Goal: Task Accomplishment & Management: Use online tool/utility

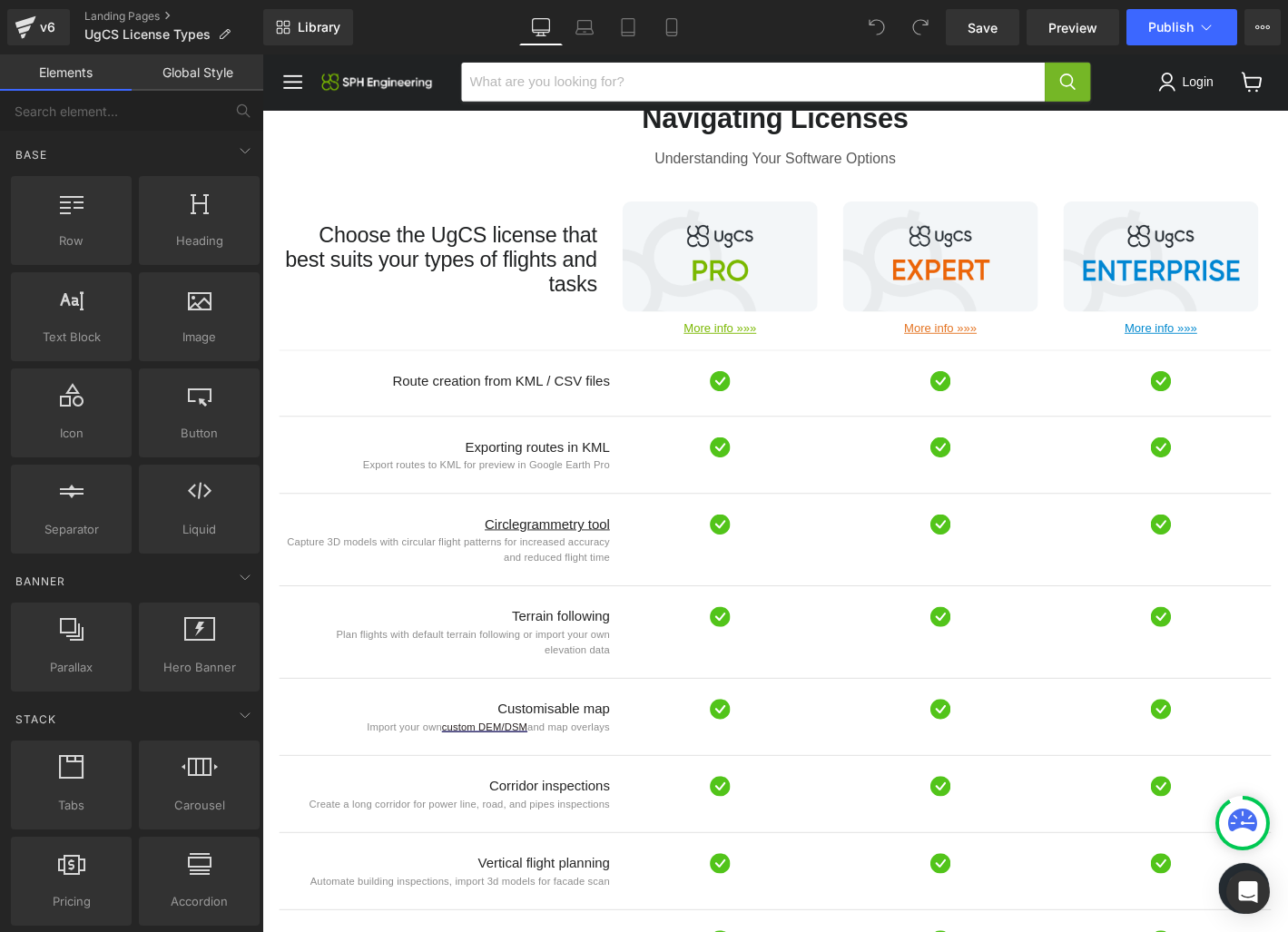
scroll to position [859, 0]
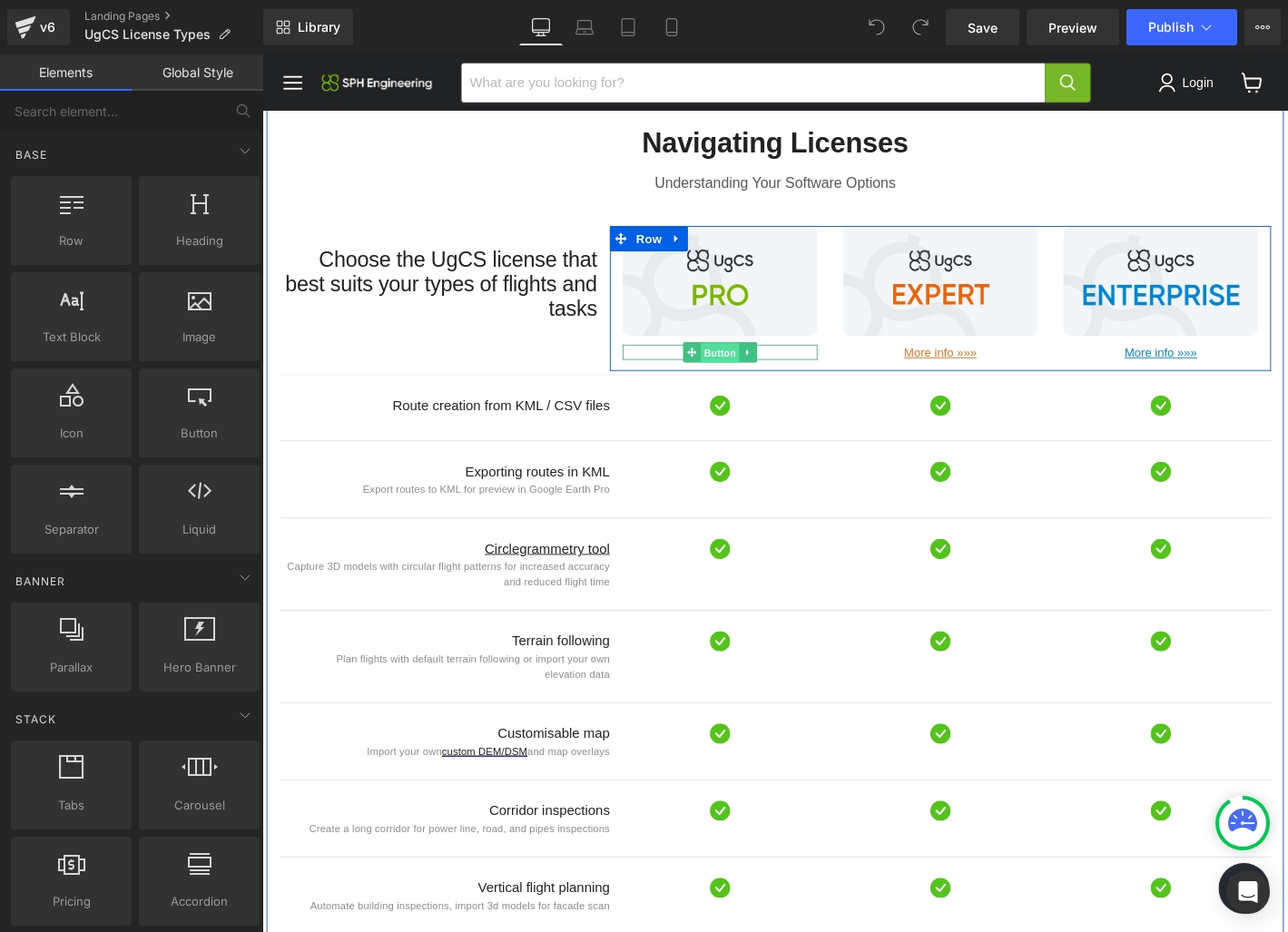
click at [753, 363] on span "Button" at bounding box center [752, 374] width 42 height 22
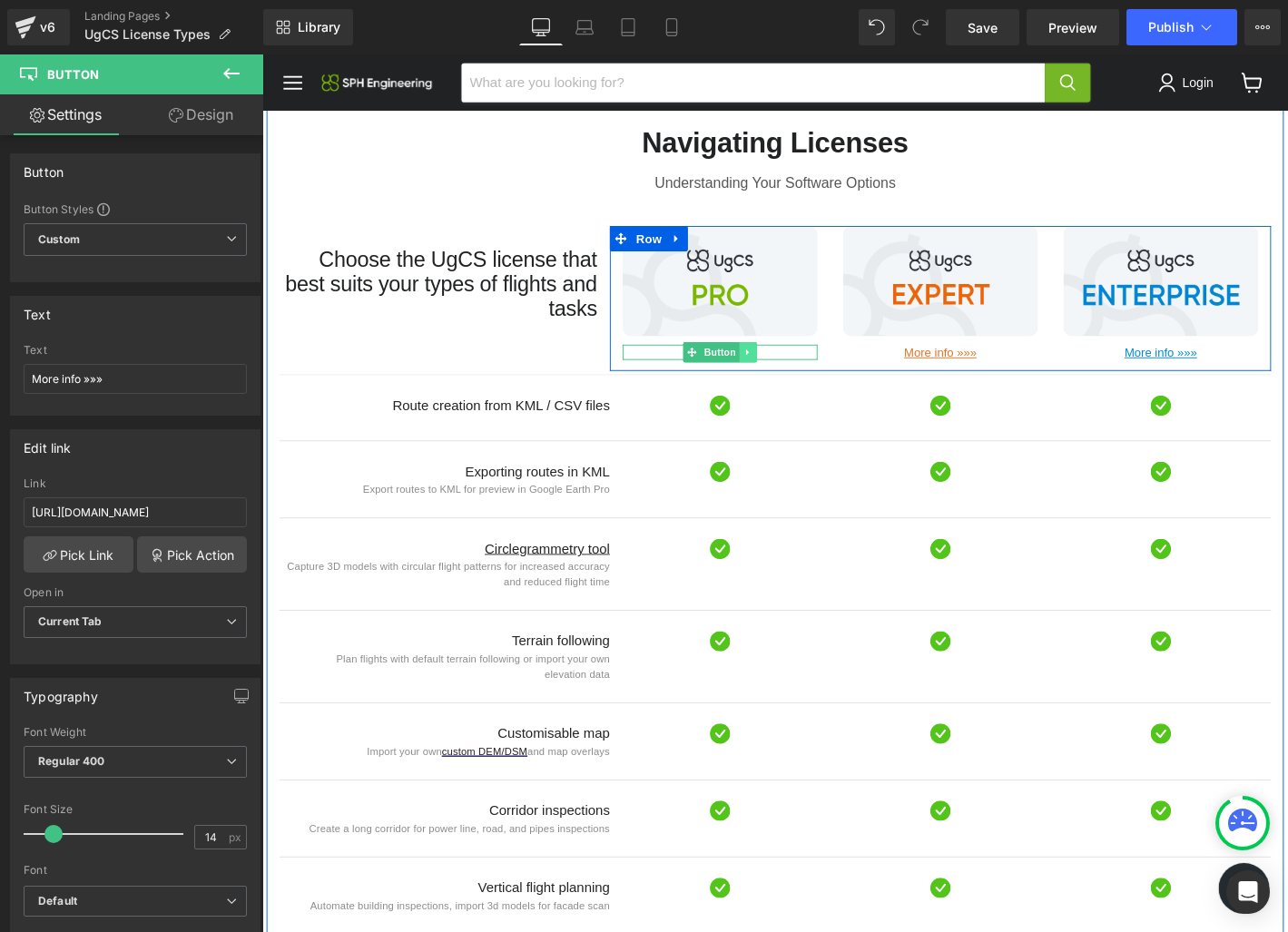
click at [786, 367] on icon "Main content" at bounding box center [783, 372] width 10 height 10
click at [795, 367] on icon "Main content" at bounding box center [791, 372] width 10 height 10
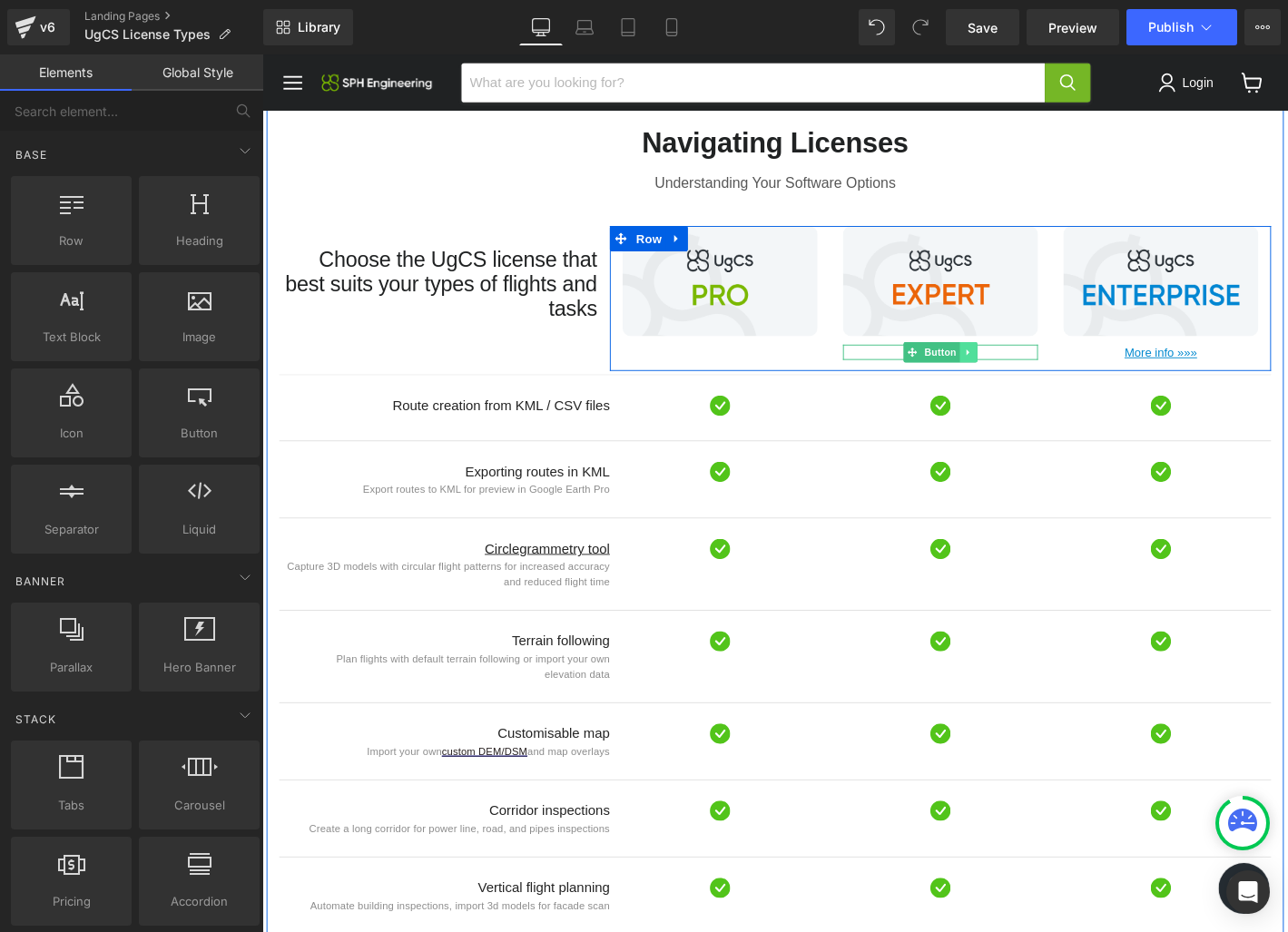
click at [1019, 367] on icon "Main content" at bounding box center [1019, 372] width 10 height 10
click at [1031, 367] on icon "Main content" at bounding box center [1027, 372] width 10 height 10
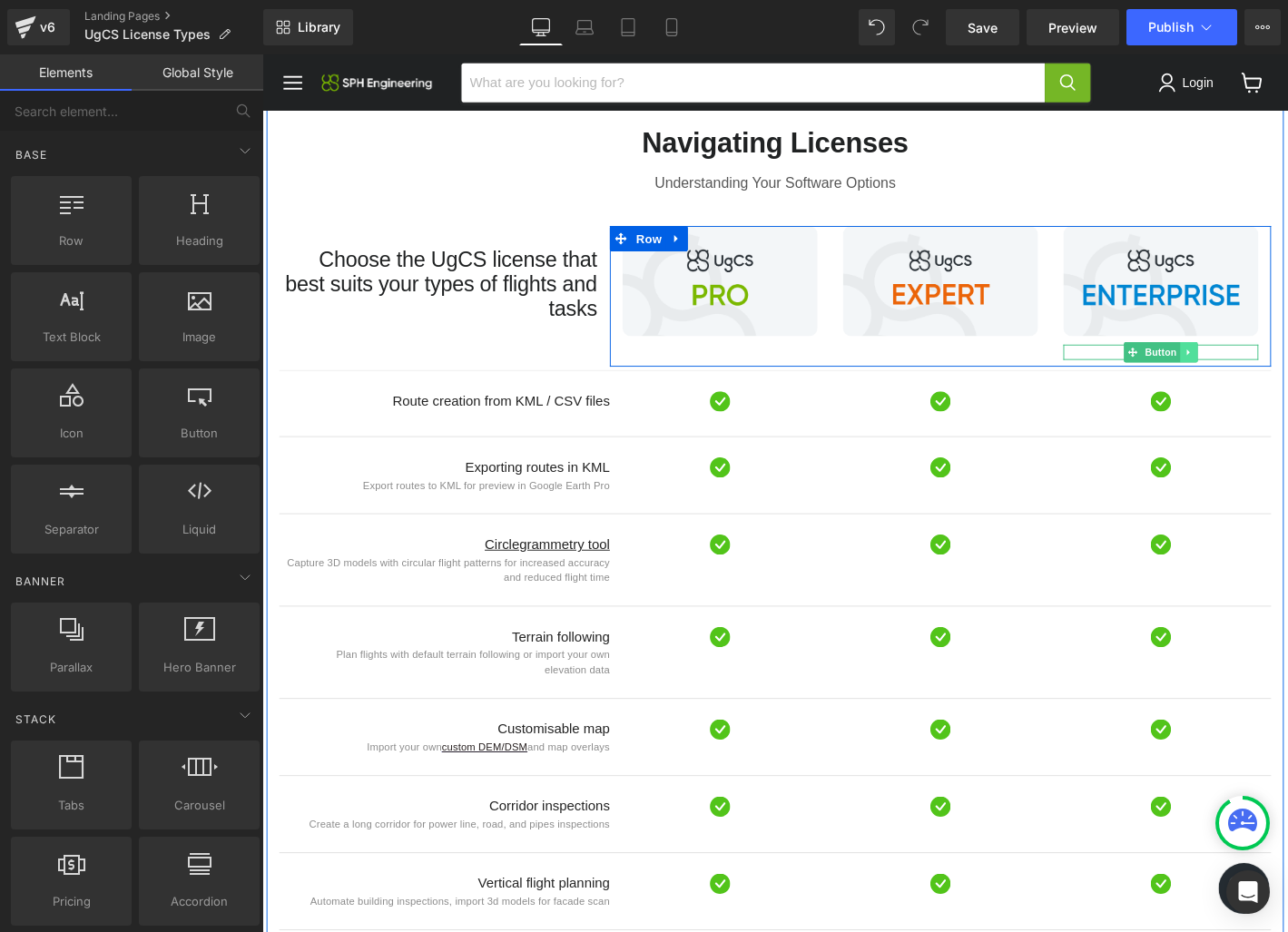
click at [1253, 370] on icon "Main content" at bounding box center [1253, 373] width 3 height 7
click at [1267, 367] on icon "Main content" at bounding box center [1263, 372] width 10 height 10
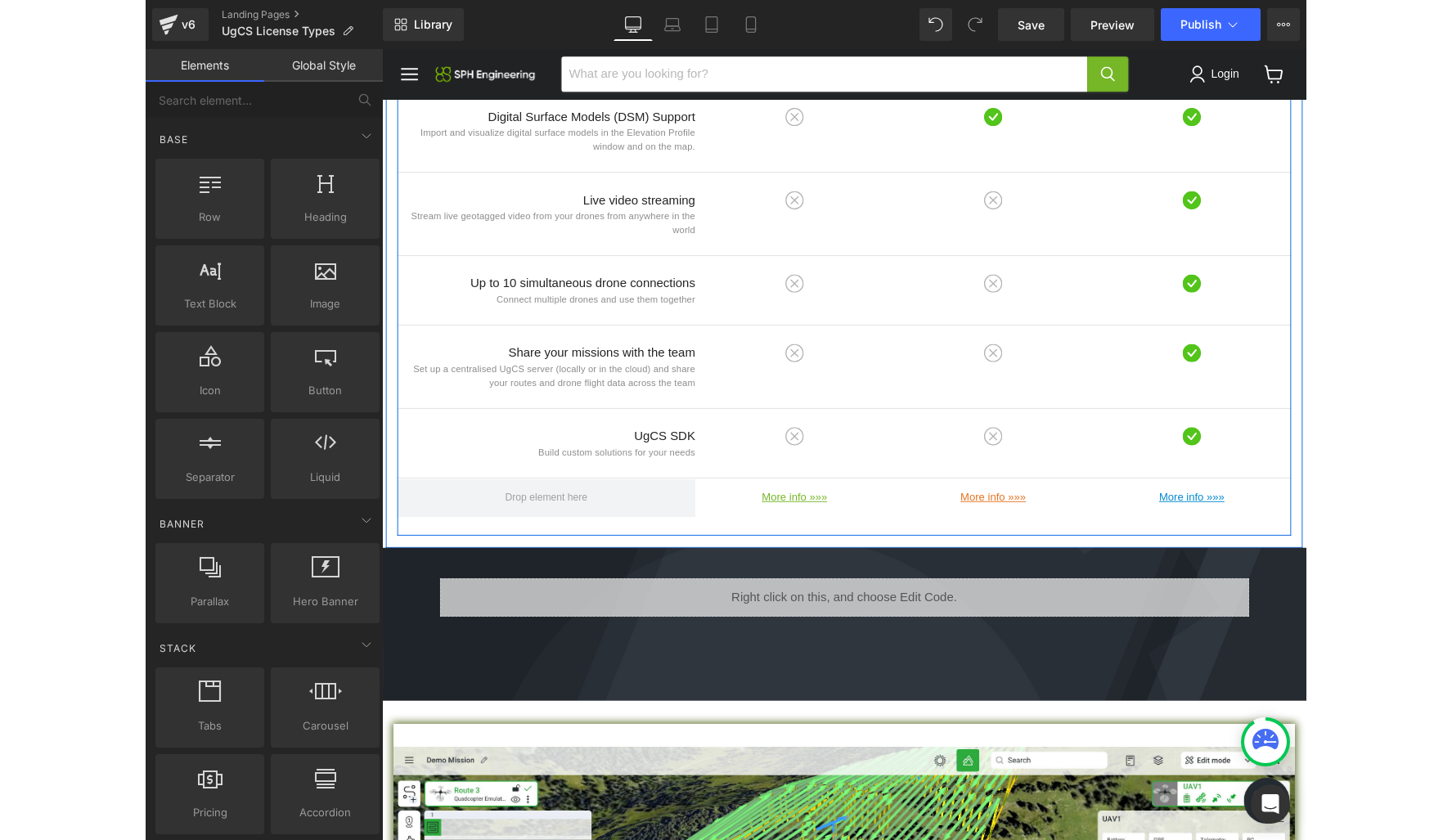
scroll to position [1906, 0]
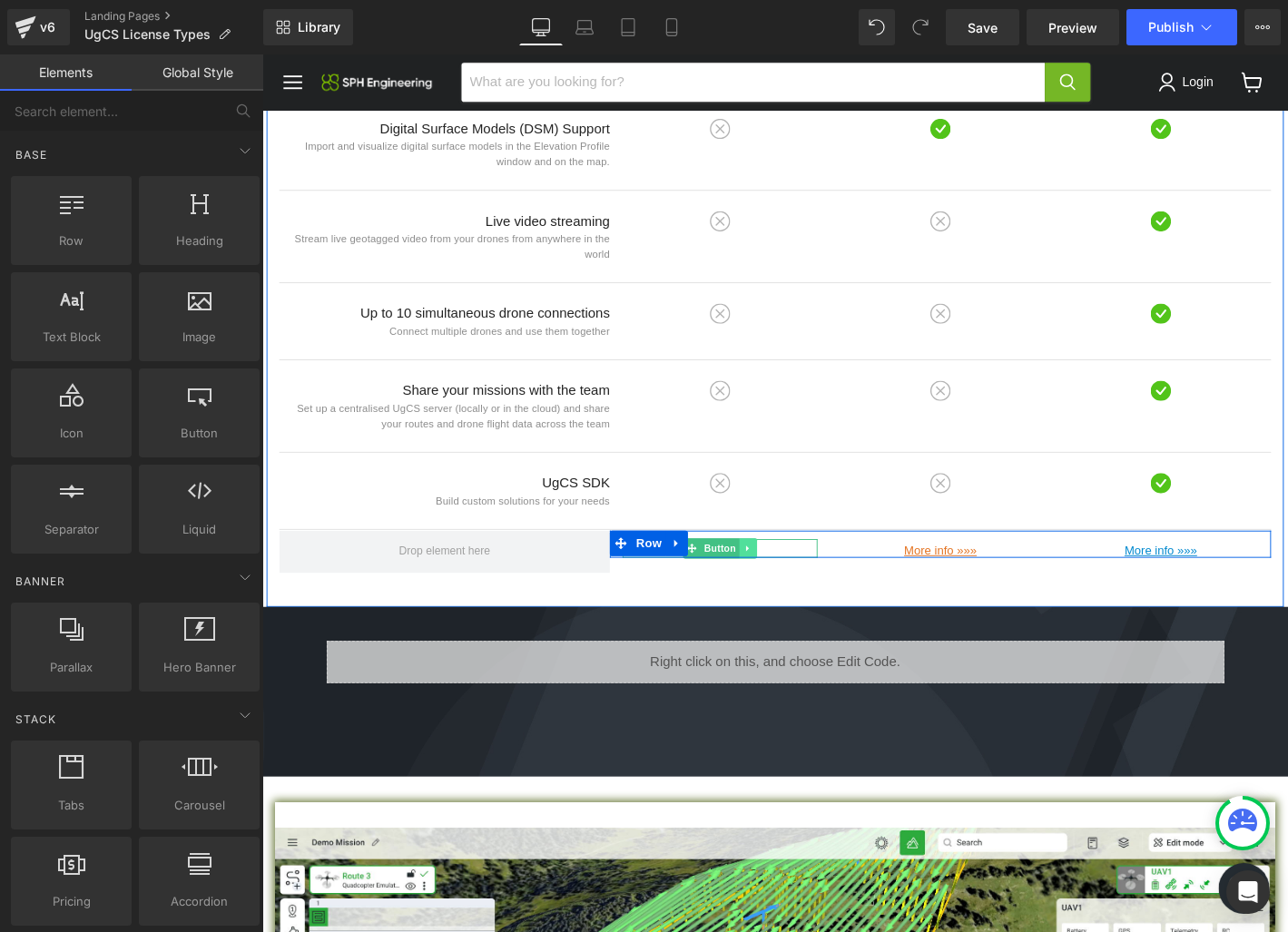
click at [784, 578] on icon "Main content" at bounding box center [783, 583] width 10 height 10
click at [798, 573] on link "Main content" at bounding box center [791, 583] width 19 height 22
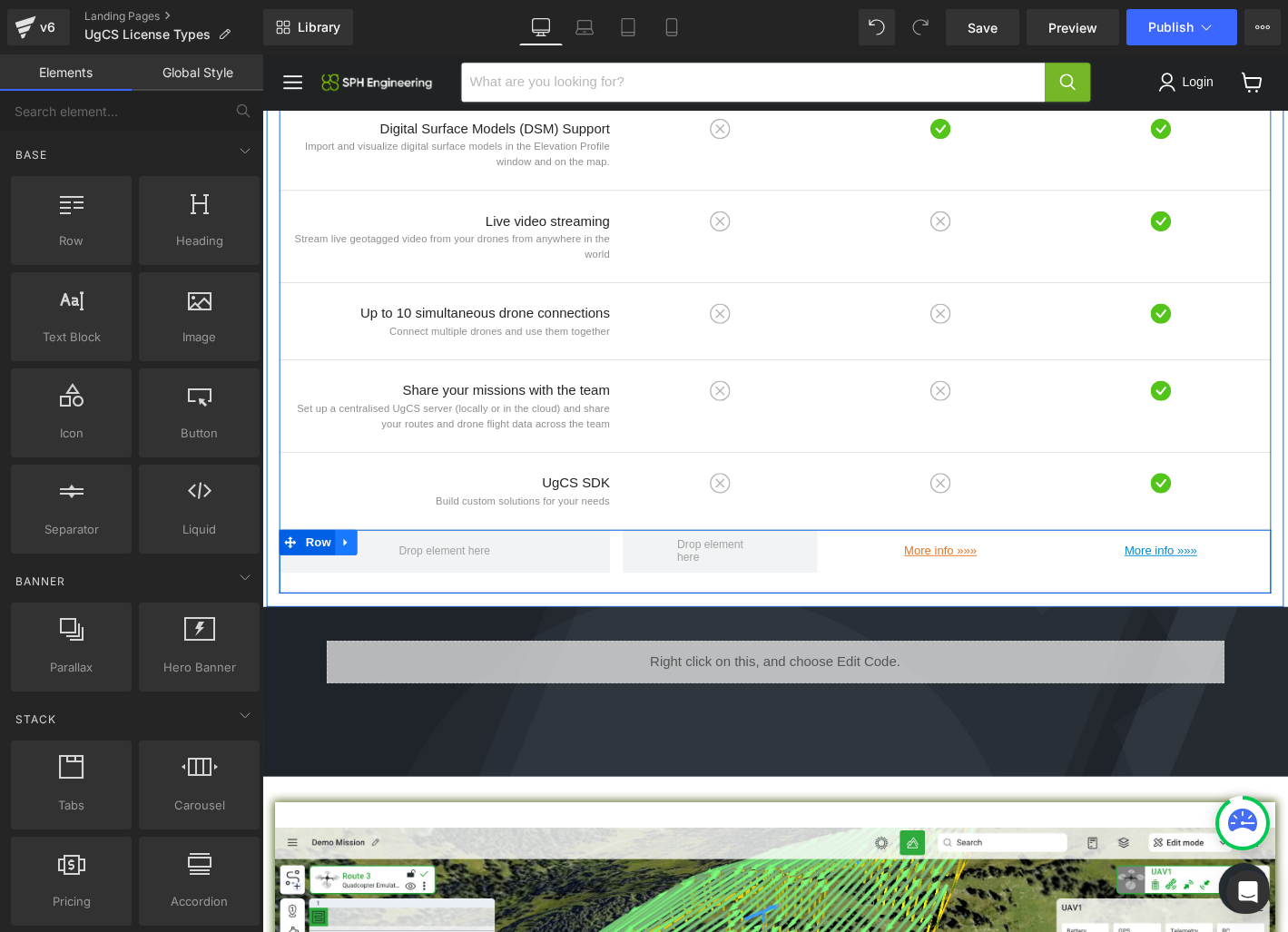
click at [353, 570] on icon "Main content" at bounding box center [351, 576] width 12 height 13
click at [402, 570] on icon "Main content" at bounding box center [399, 576] width 12 height 13
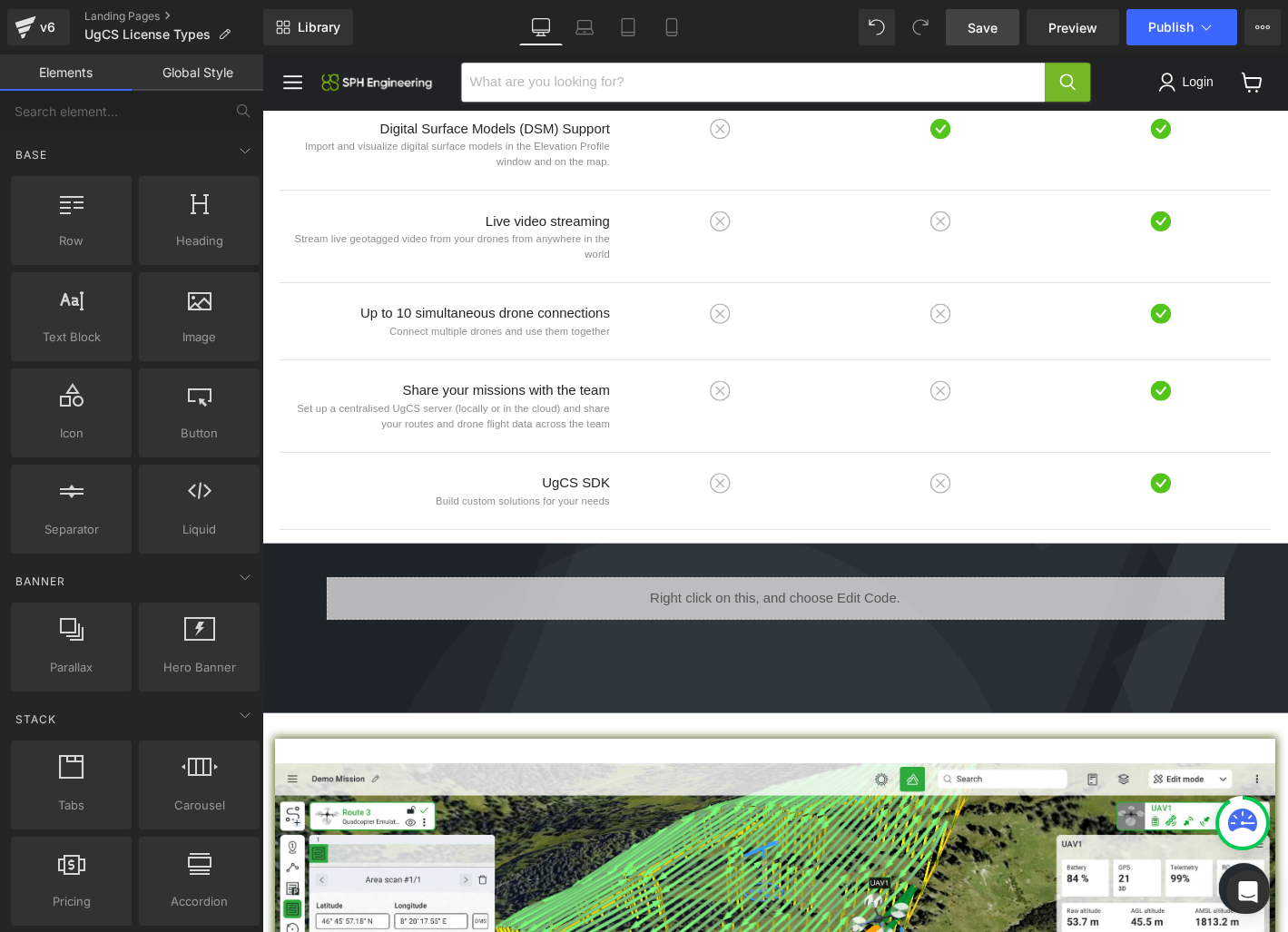
click at [996, 29] on span "Save" at bounding box center [982, 28] width 29 height 19
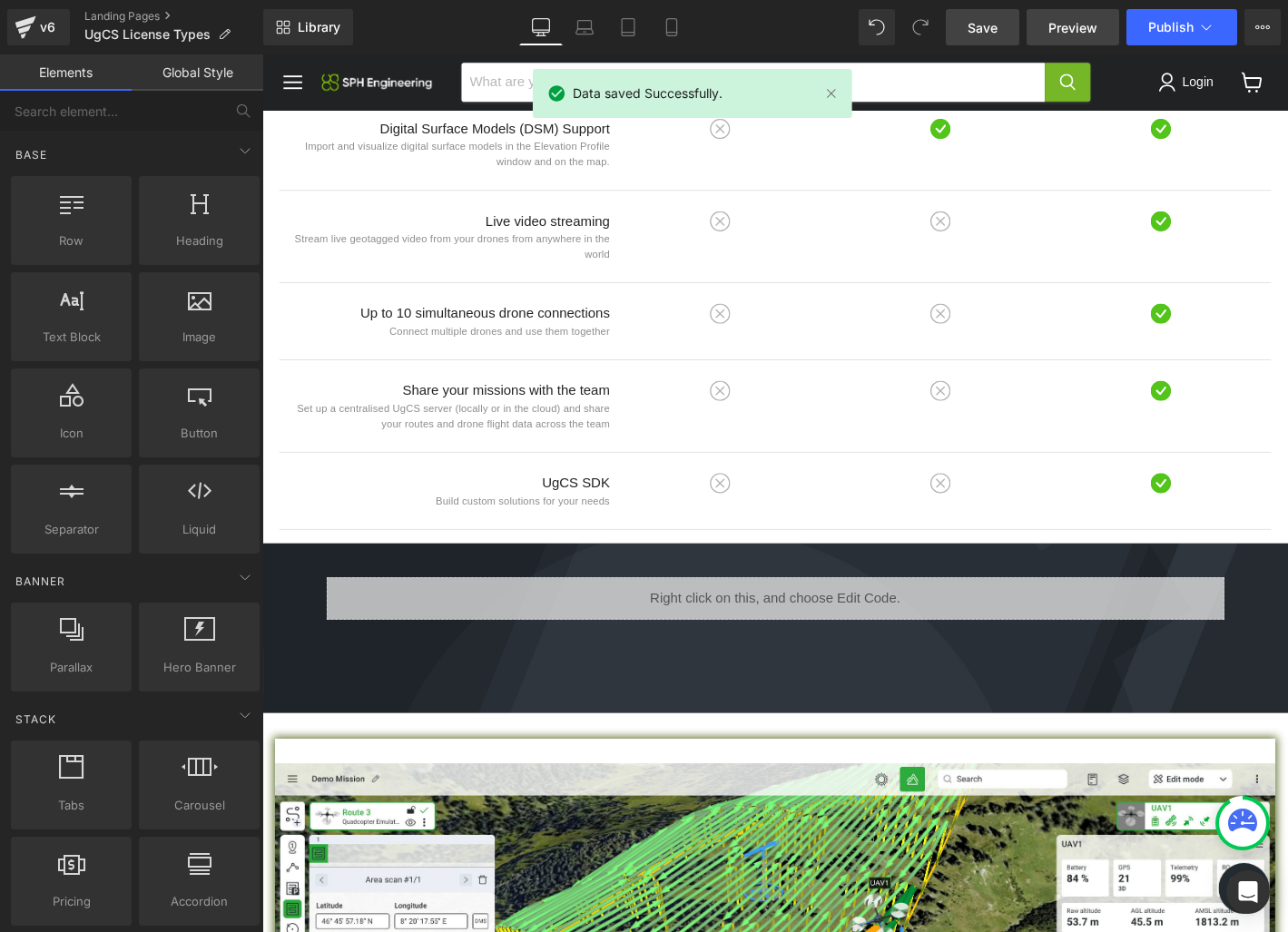
click at [1076, 29] on span "Preview" at bounding box center [1073, 28] width 49 height 19
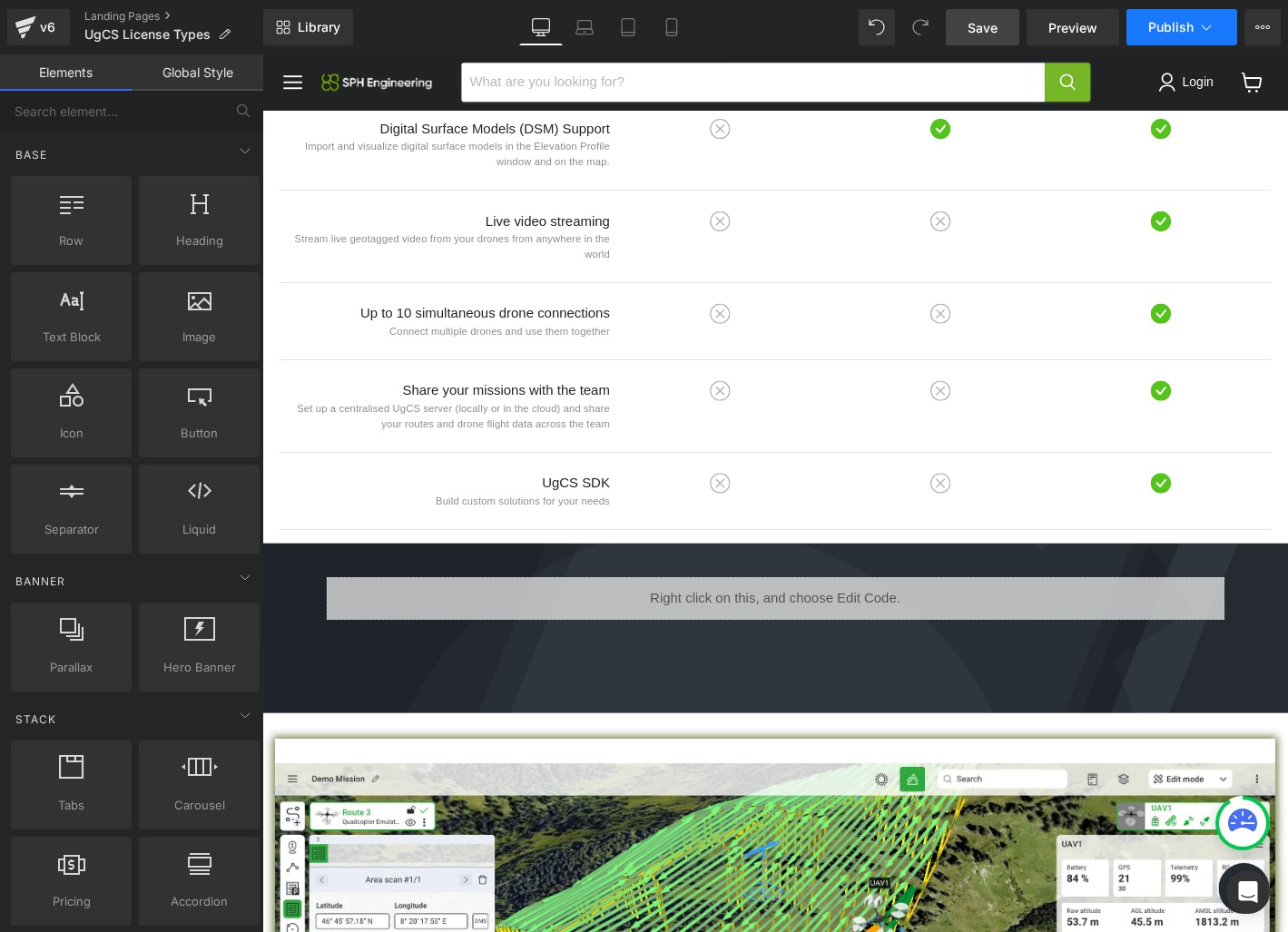
click at [1177, 17] on button "Publish" at bounding box center [1181, 28] width 110 height 36
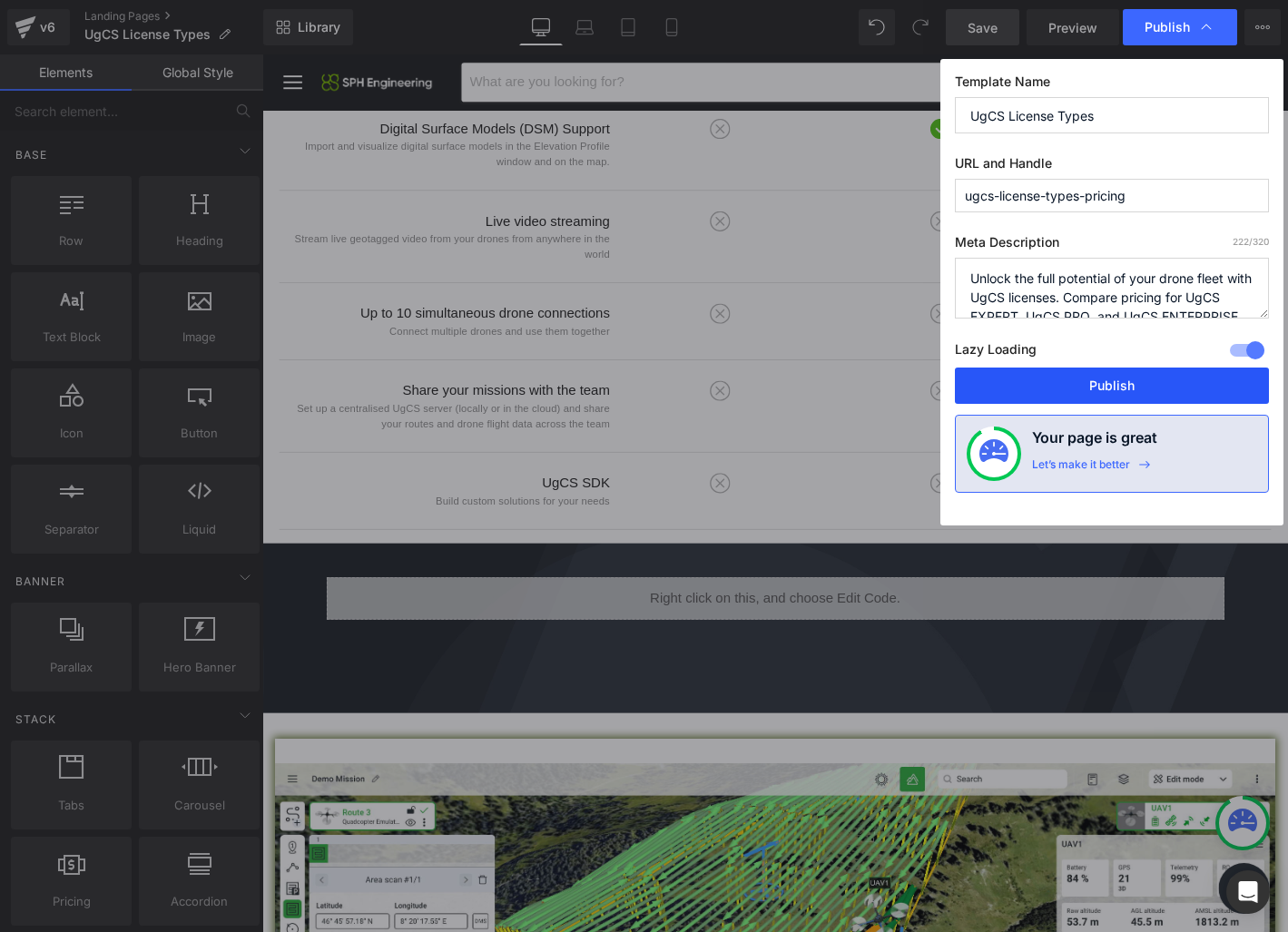
click at [1064, 381] on button "Publish" at bounding box center [1112, 385] width 314 height 36
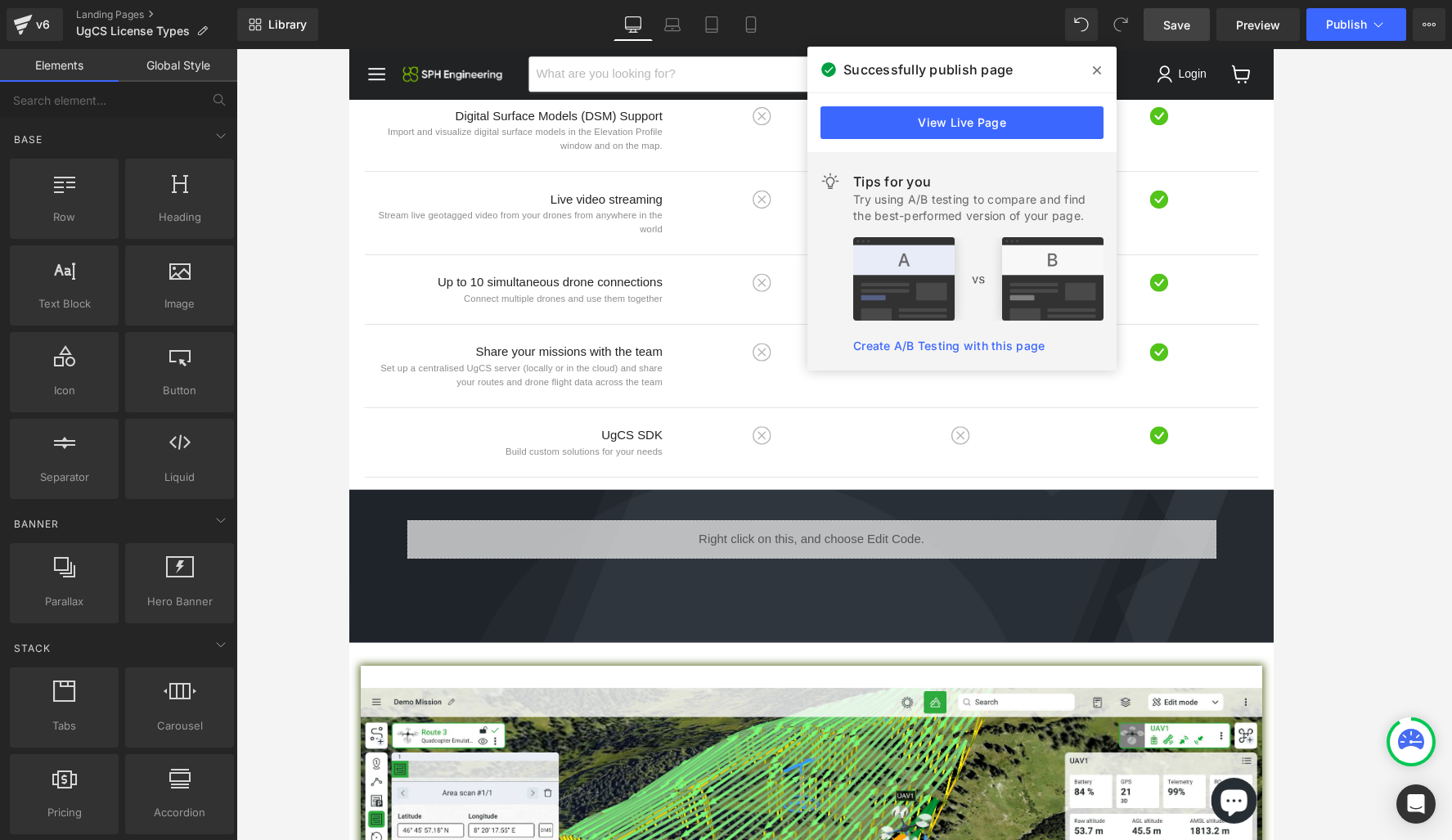
click at [1160, 399] on div at bounding box center [845, 444] width 1216 height 790
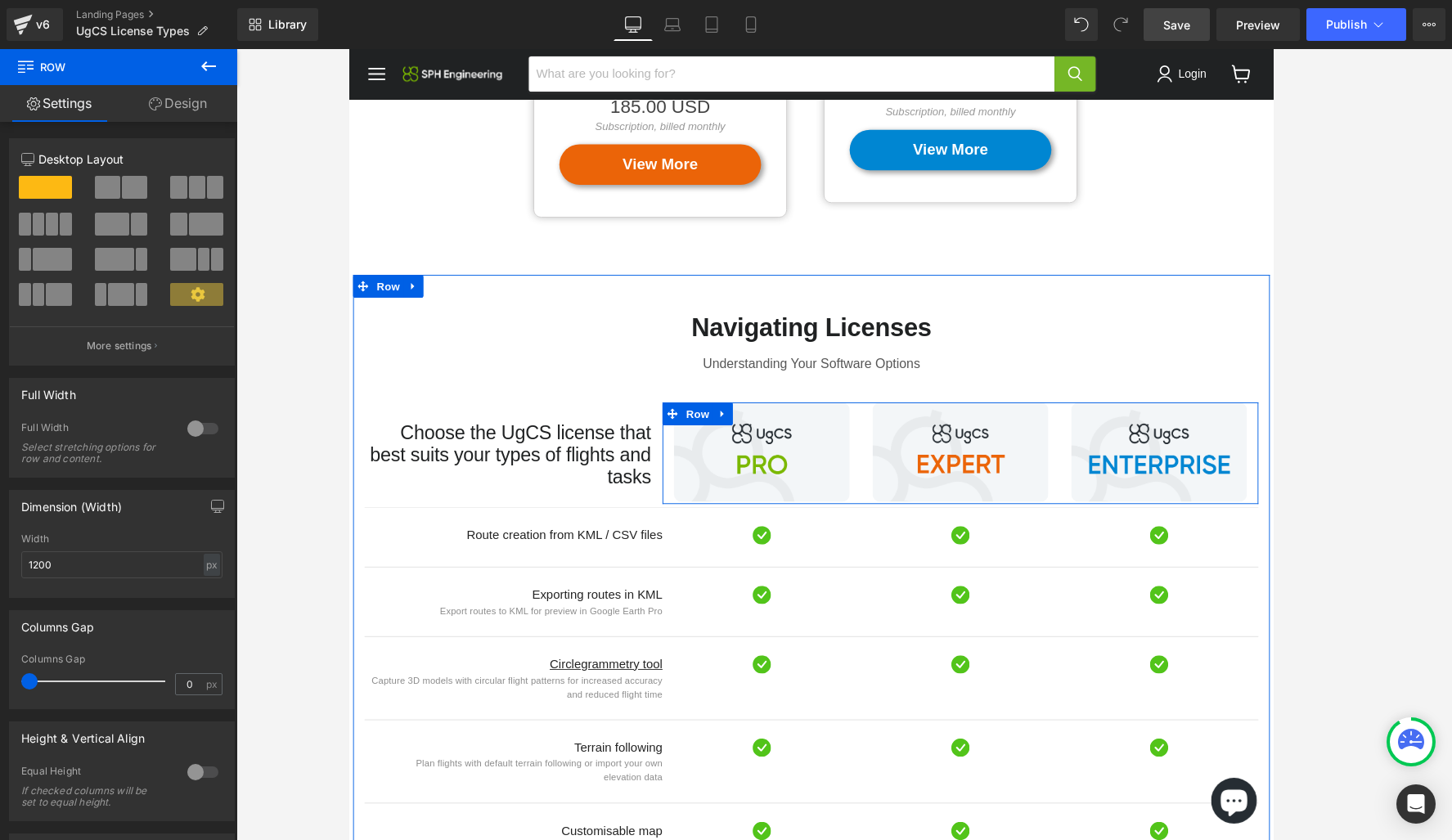
scroll to position [537, 0]
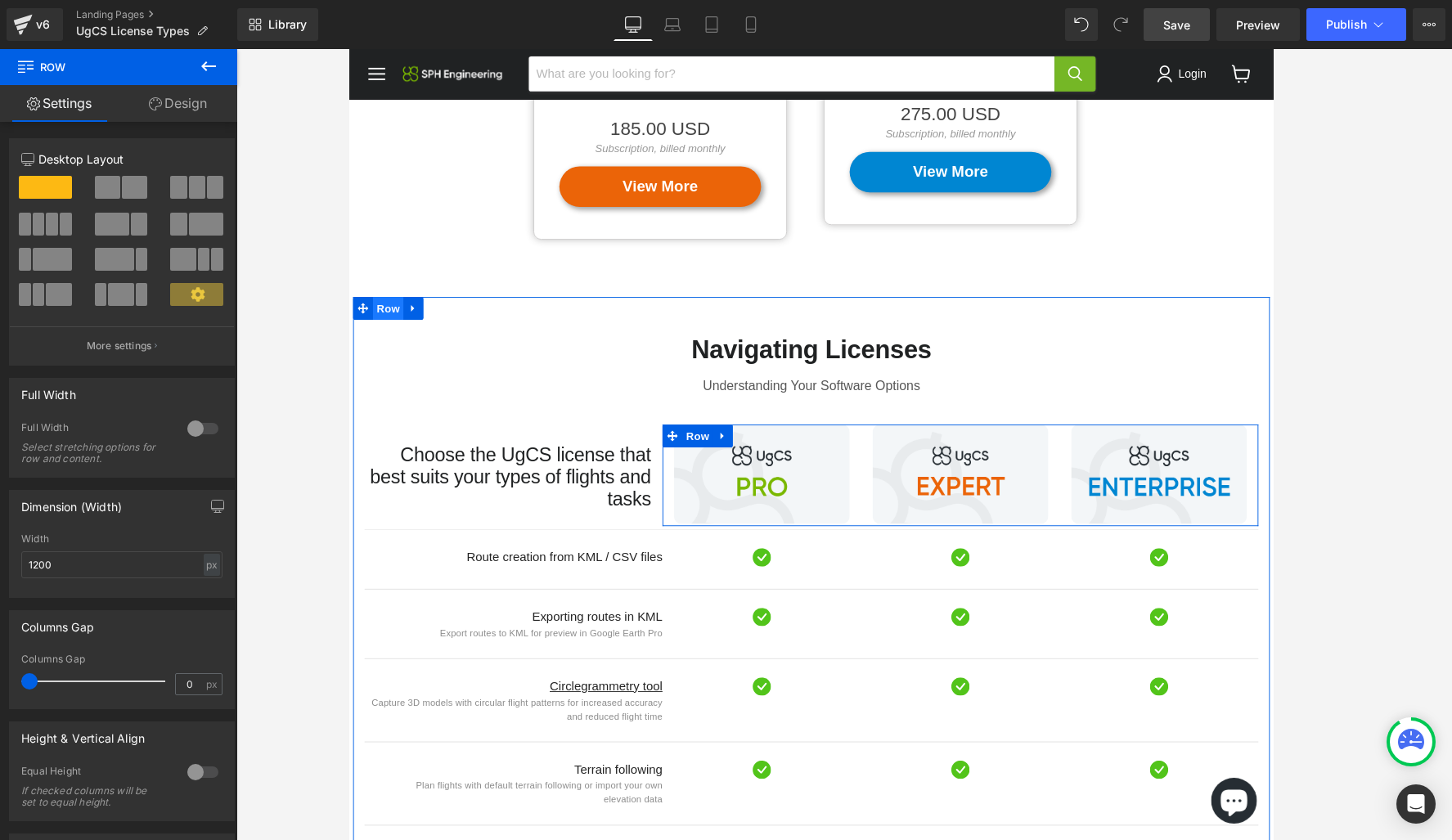
click at [388, 315] on span "Row" at bounding box center [391, 327] width 33 height 25
click at [191, 99] on link "Design" at bounding box center [178, 103] width 118 height 37
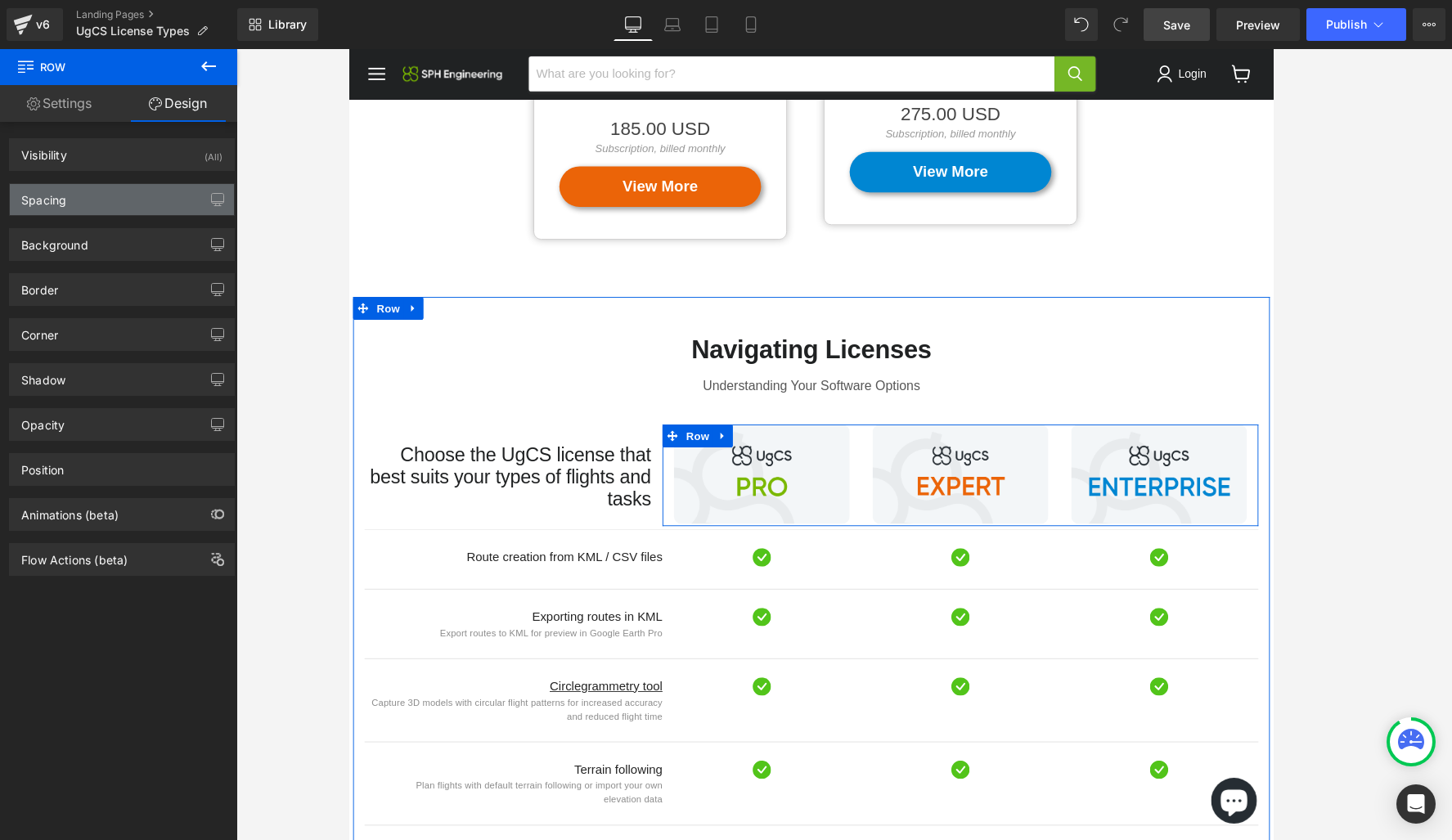
click at [160, 197] on div "Spacing" at bounding box center [121, 200] width 224 height 31
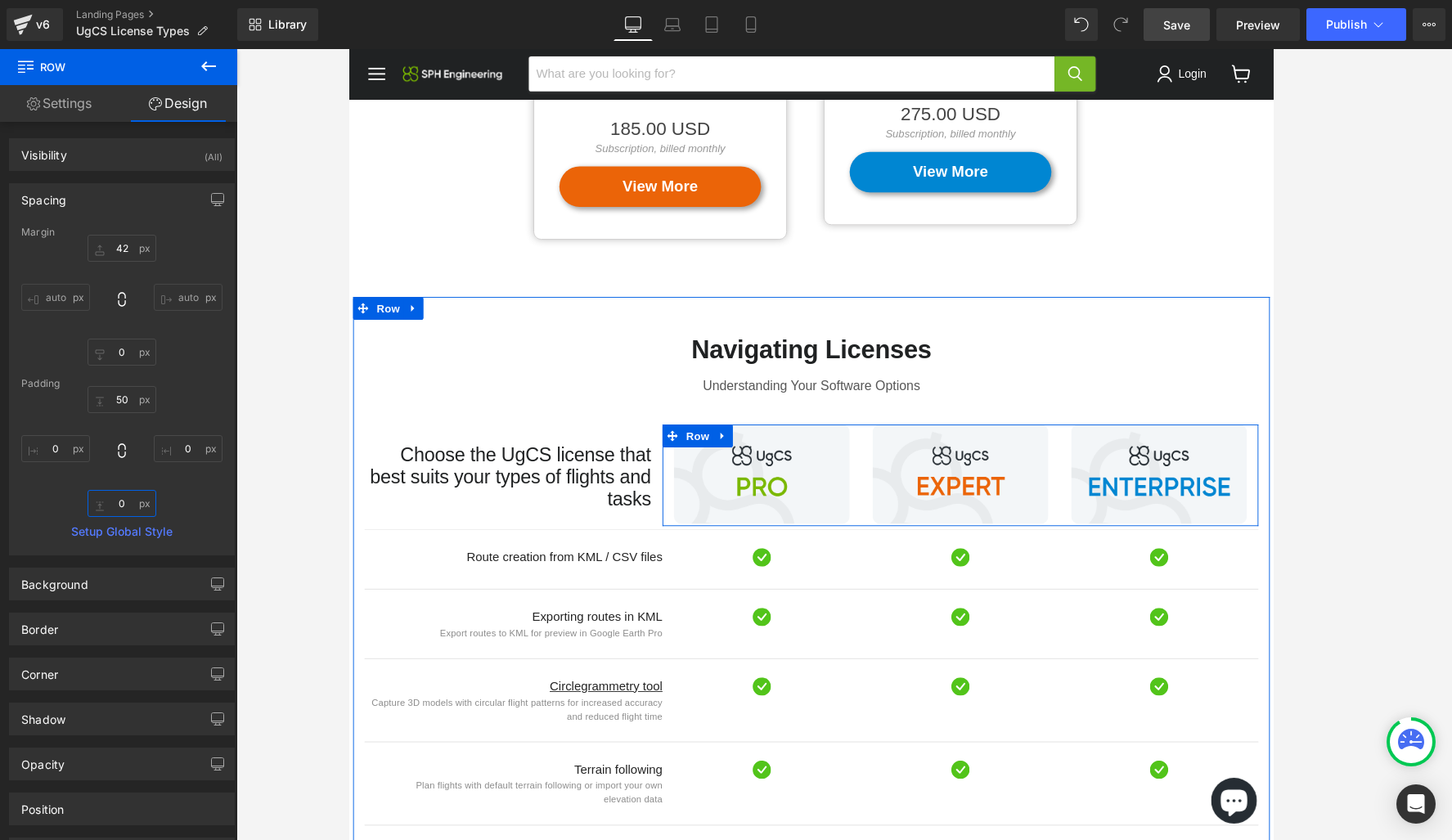
click at [121, 503] on input "0" at bounding box center [122, 502] width 69 height 27
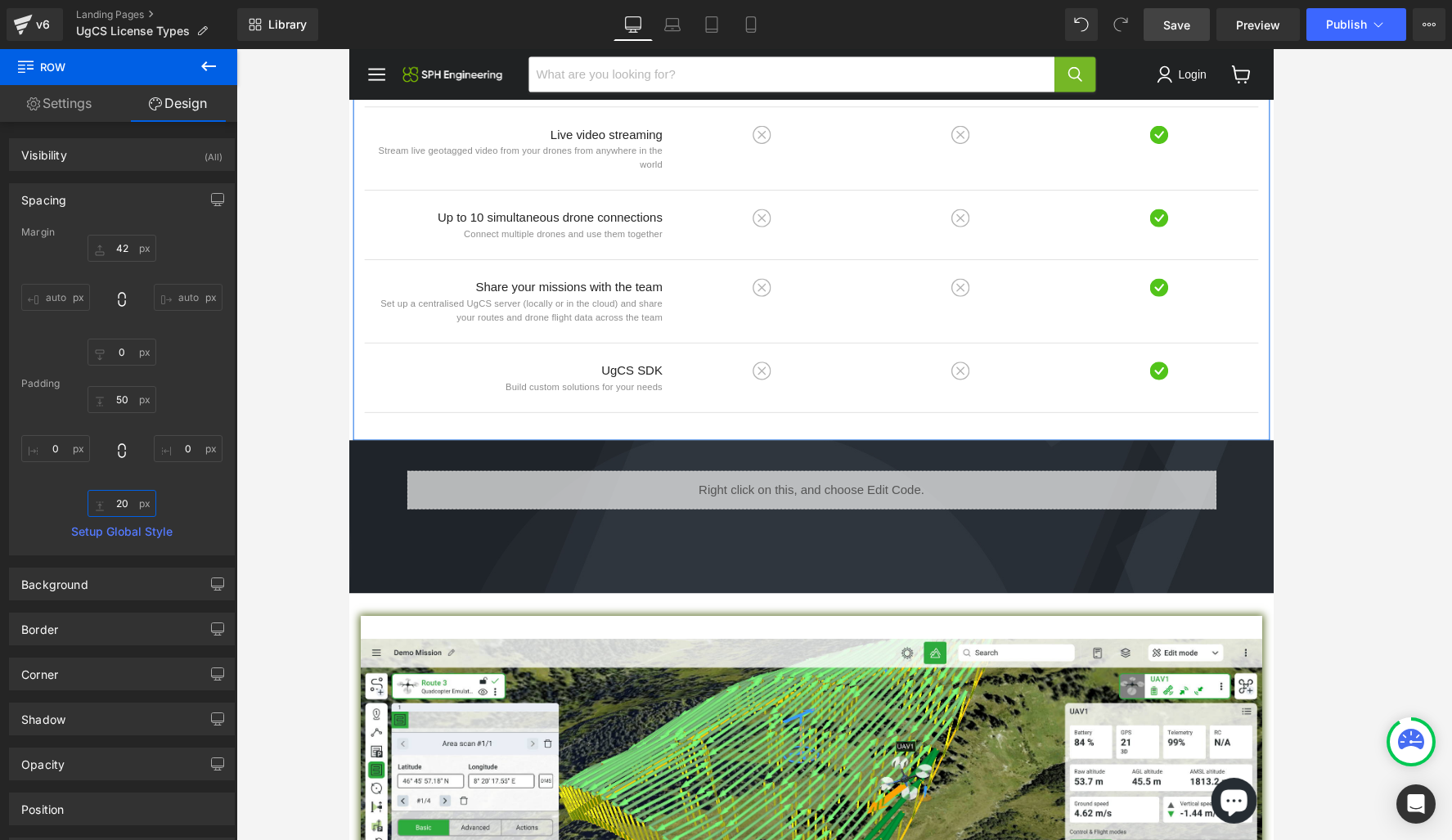
scroll to position [2016, 0]
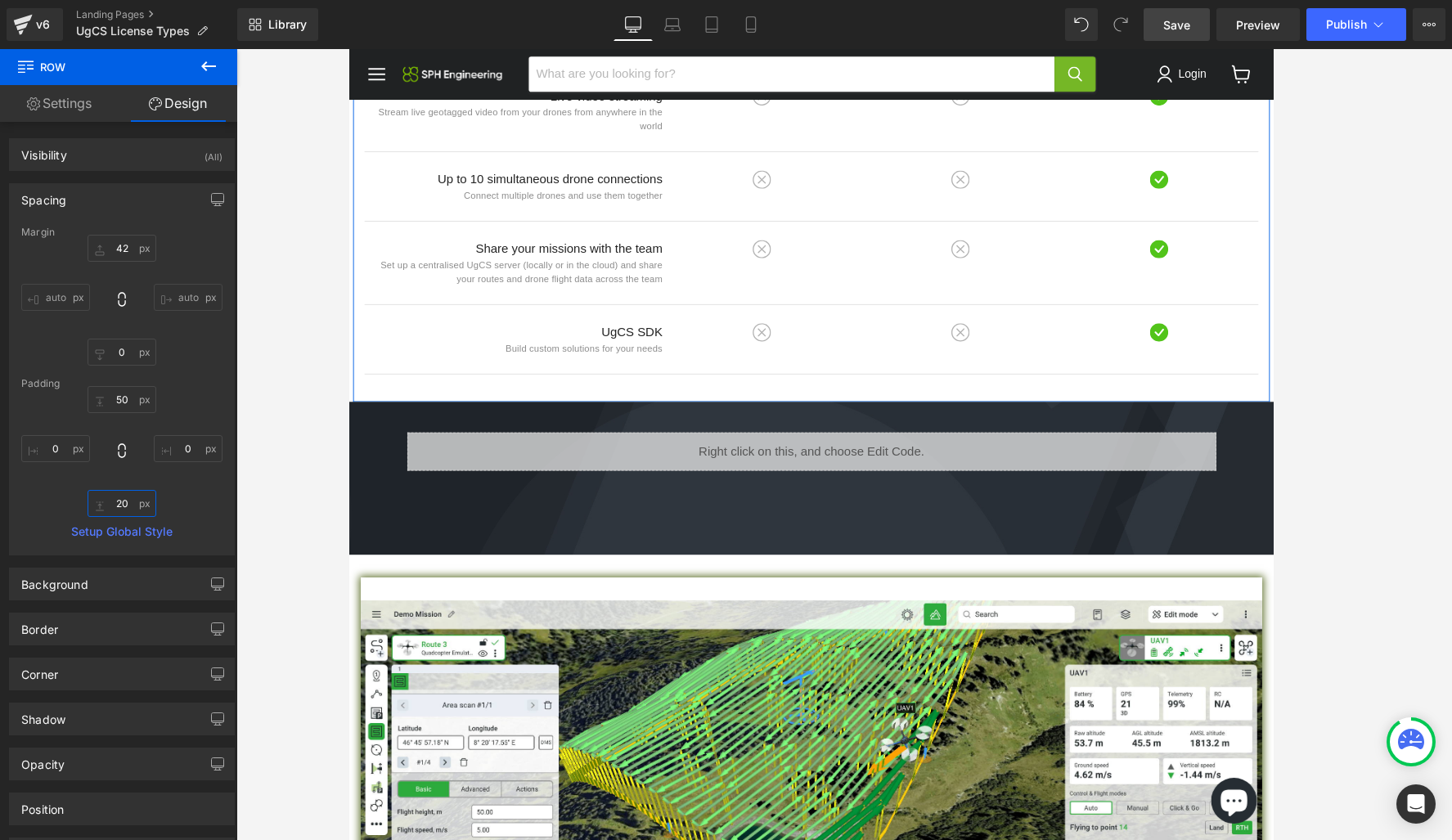
type input "2"
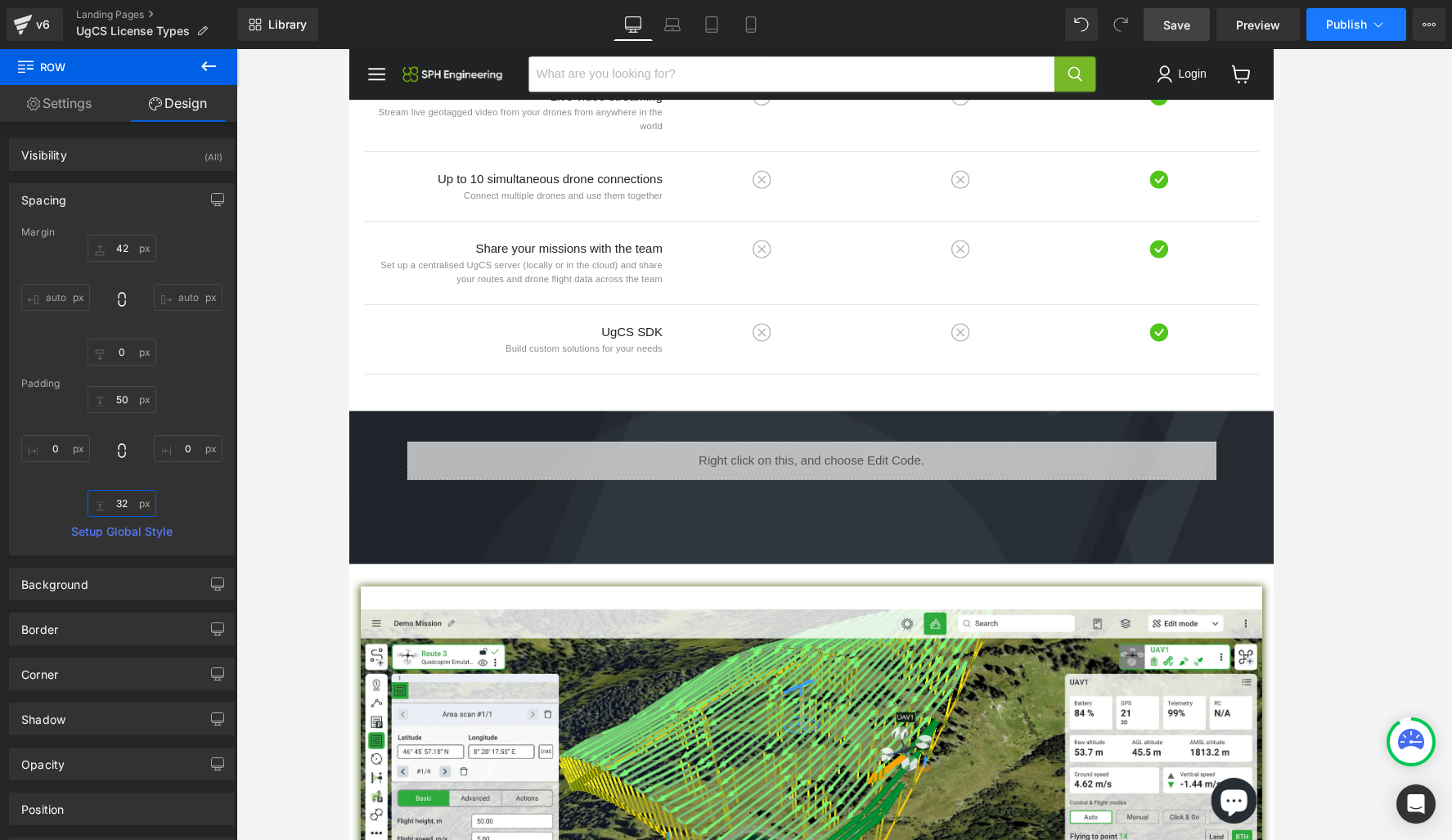
type input "32"
click at [1160, 27] on span "Publish" at bounding box center [1347, 24] width 41 height 13
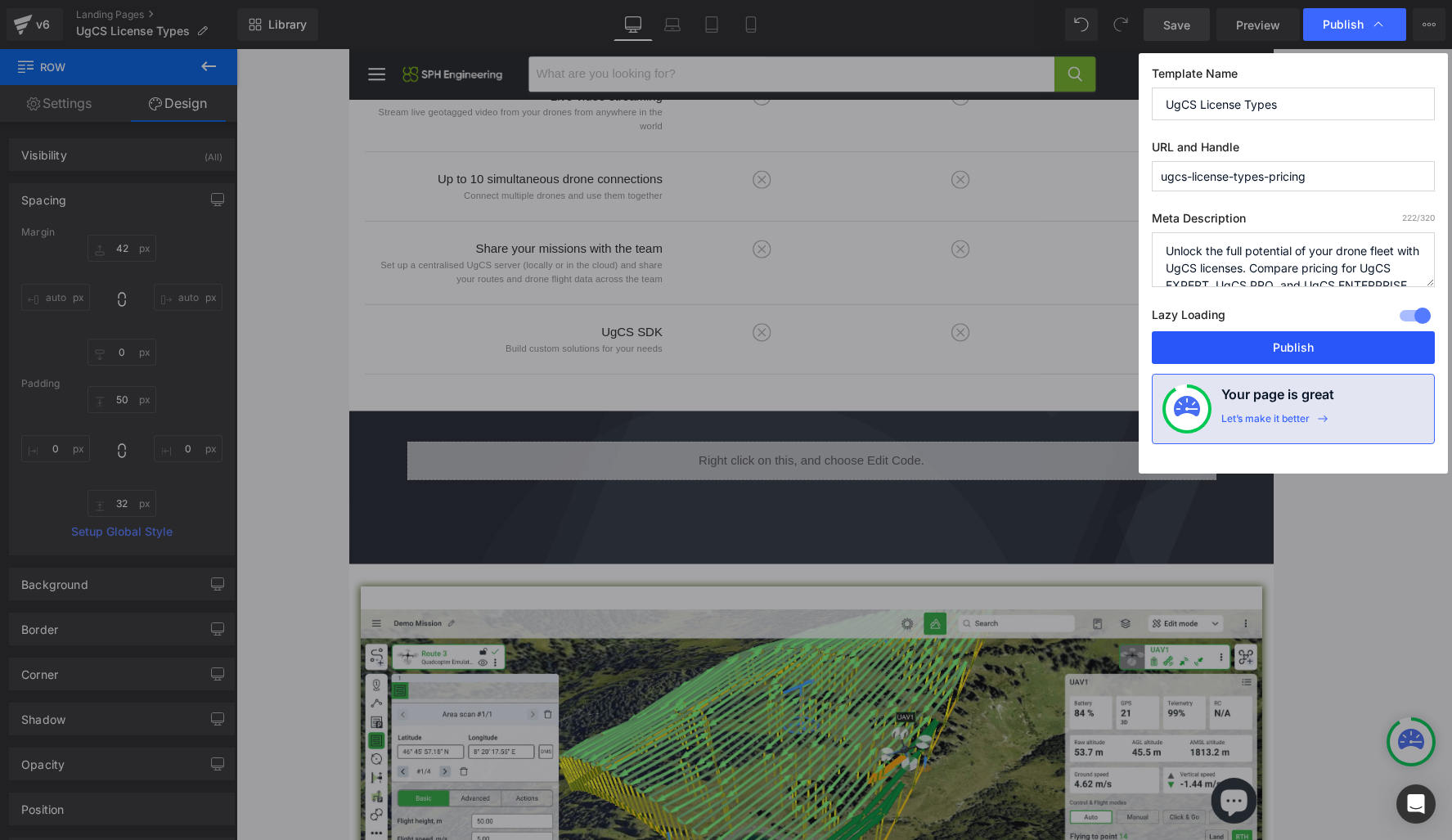
click at [1160, 346] on button "Publish" at bounding box center [1293, 347] width 283 height 33
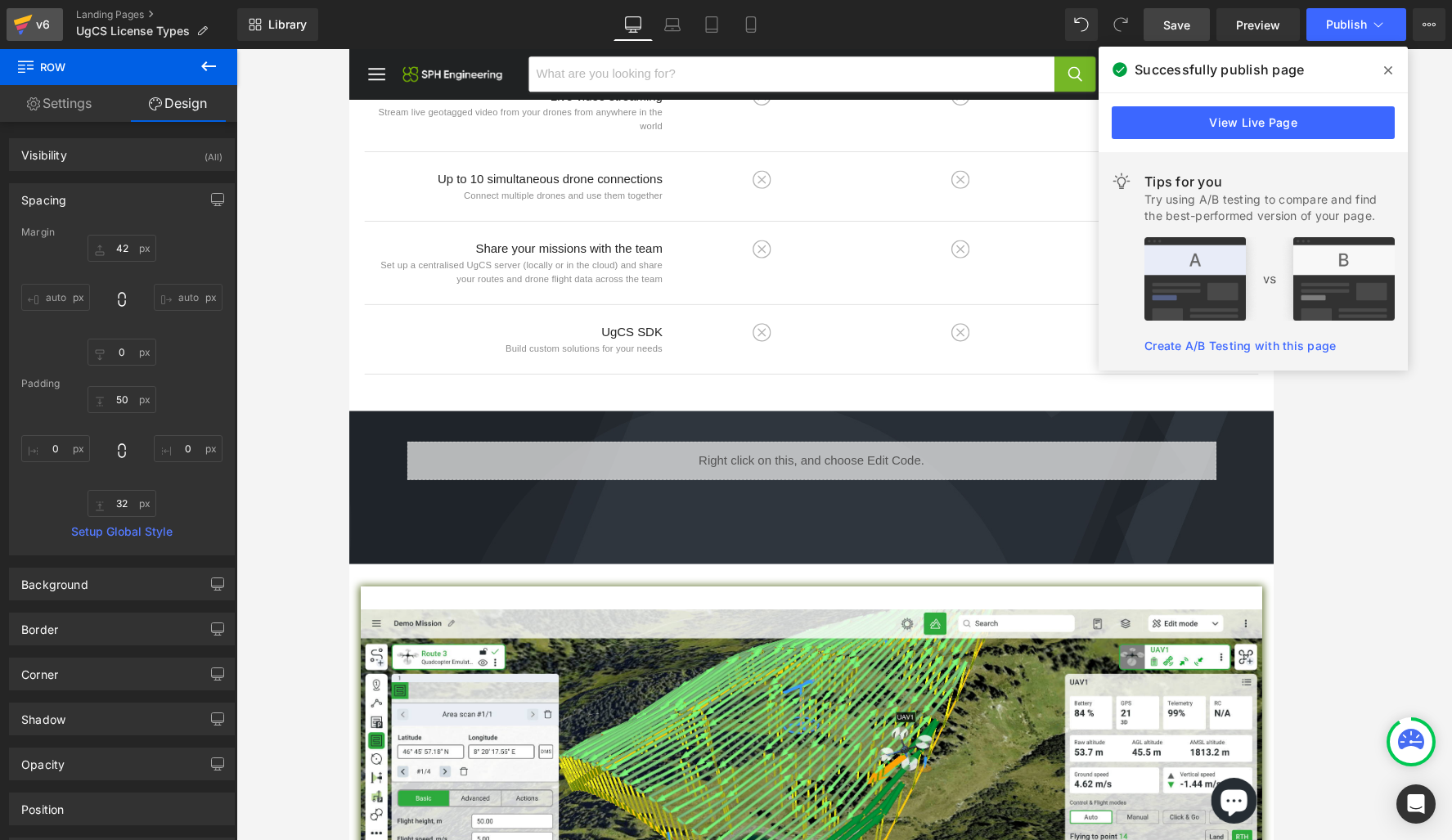
click at [34, 17] on div "v6" at bounding box center [43, 24] width 21 height 21
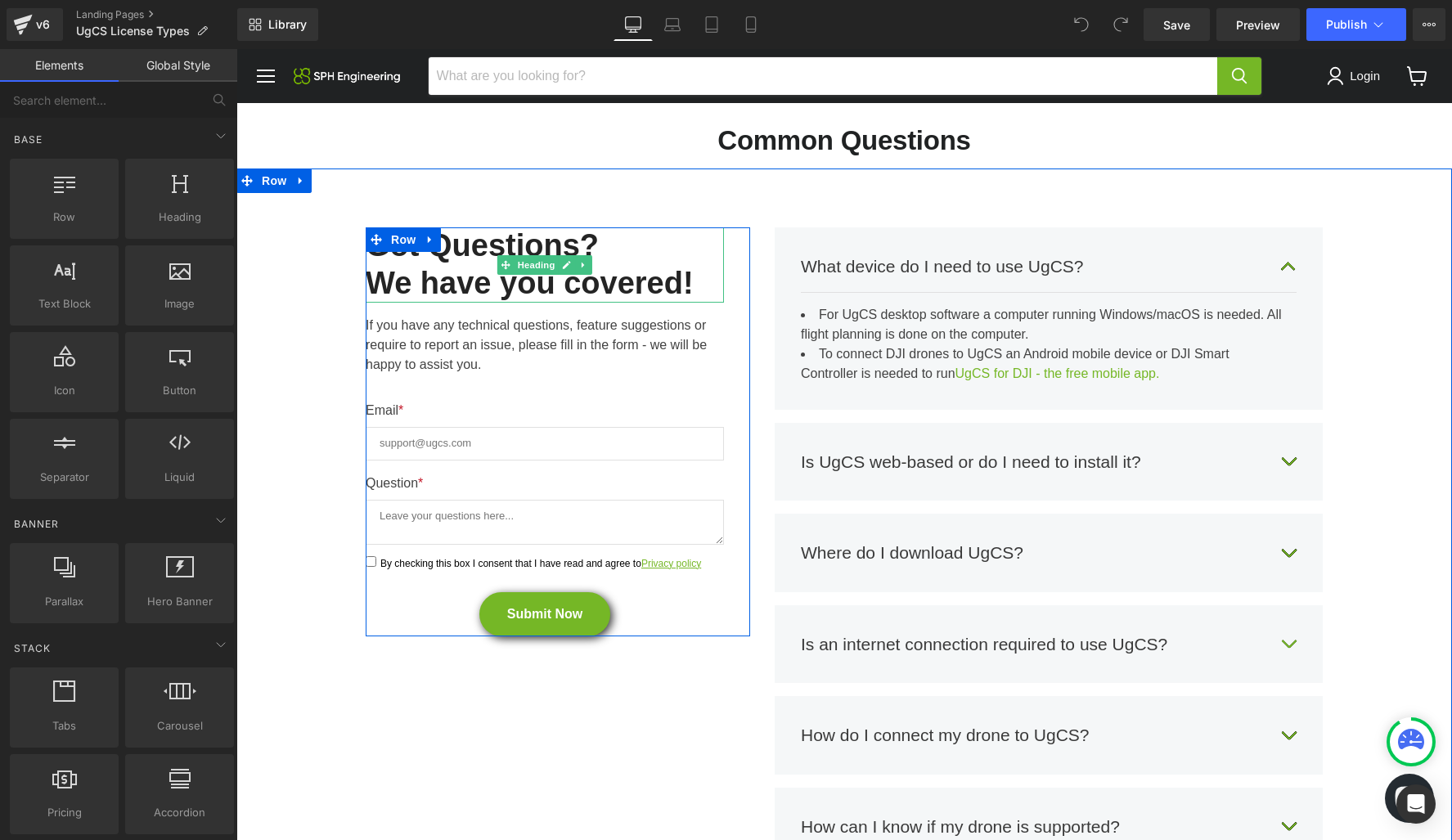
click at [654, 227] on h2 "Got Questions? We have you covered!" at bounding box center [545, 264] width 358 height 75
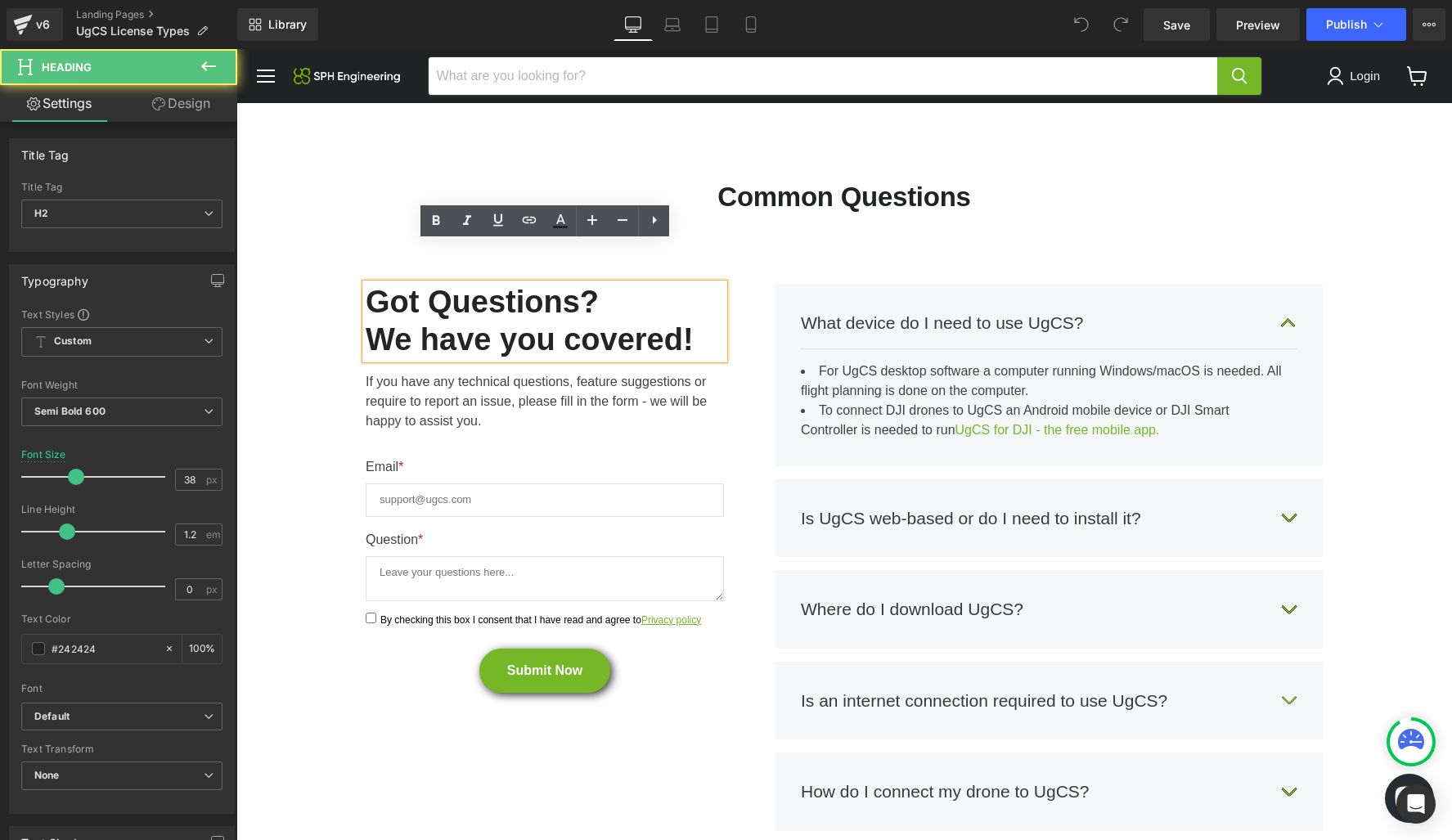
scroll to position [4001, 0]
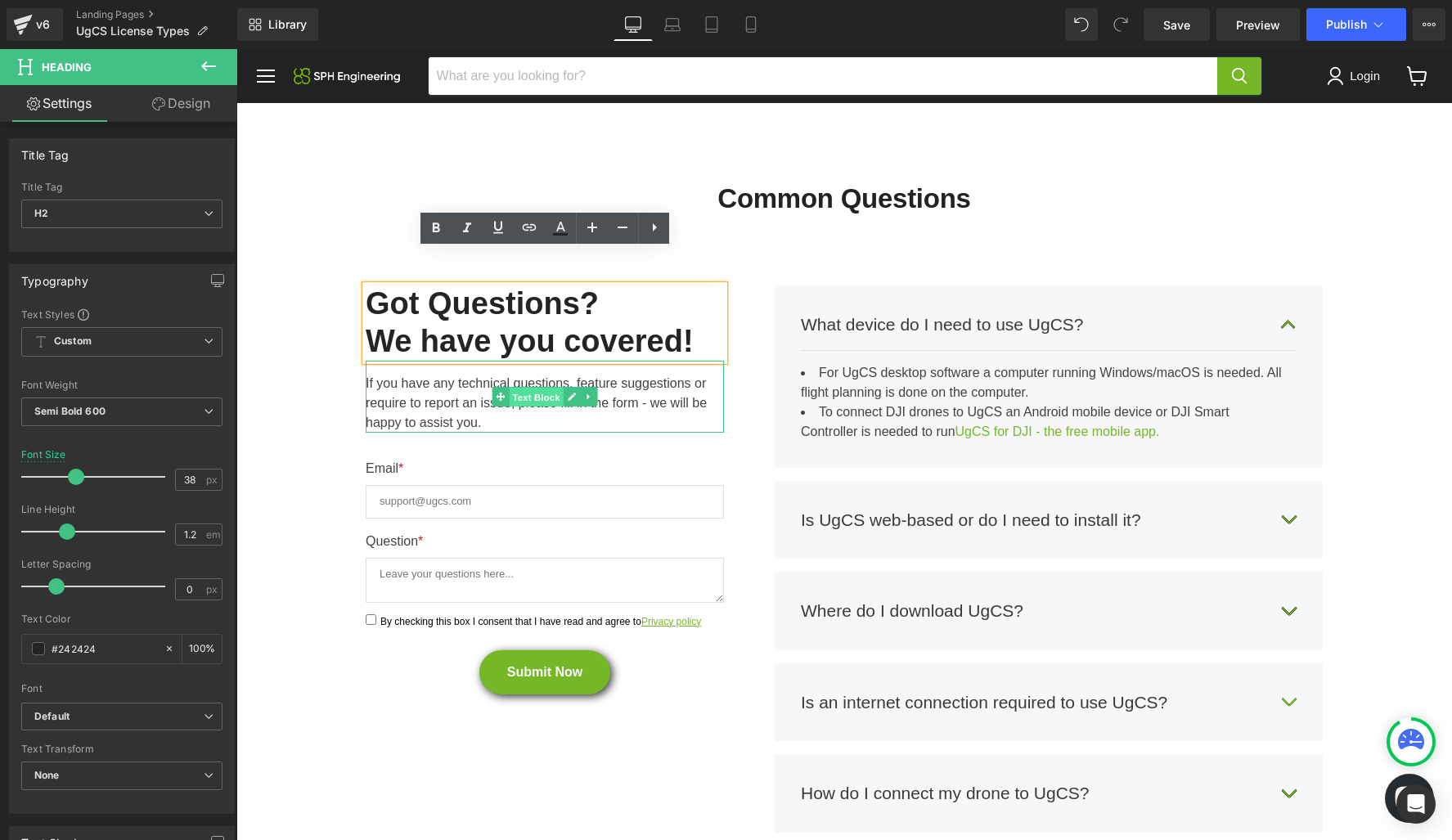
click at [533, 387] on span "Text Block" at bounding box center [535, 396] width 54 height 20
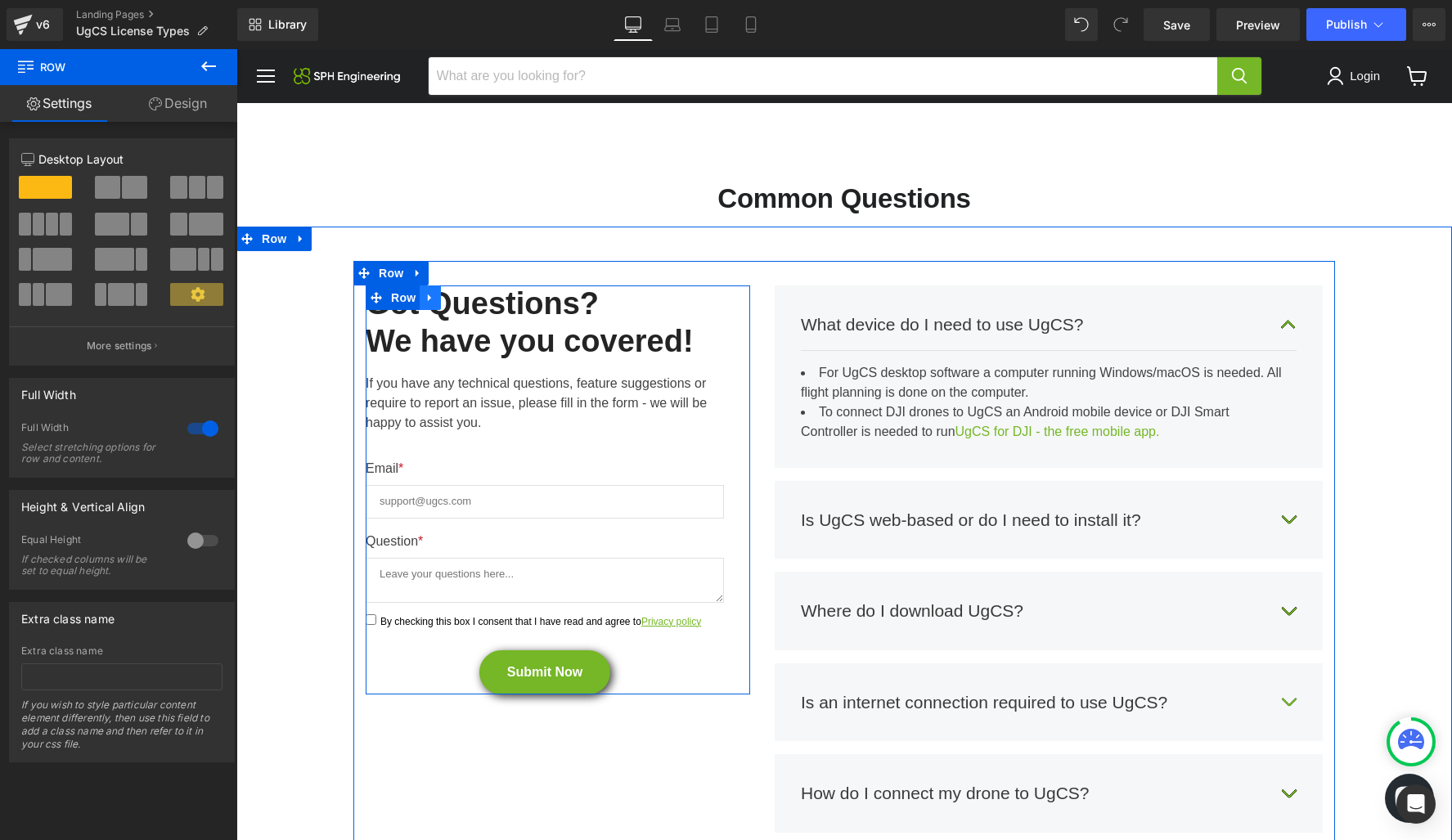
click at [431, 292] on icon "Main content" at bounding box center [430, 298] width 11 height 12
click at [476, 292] on icon "Main content" at bounding box center [473, 297] width 11 height 11
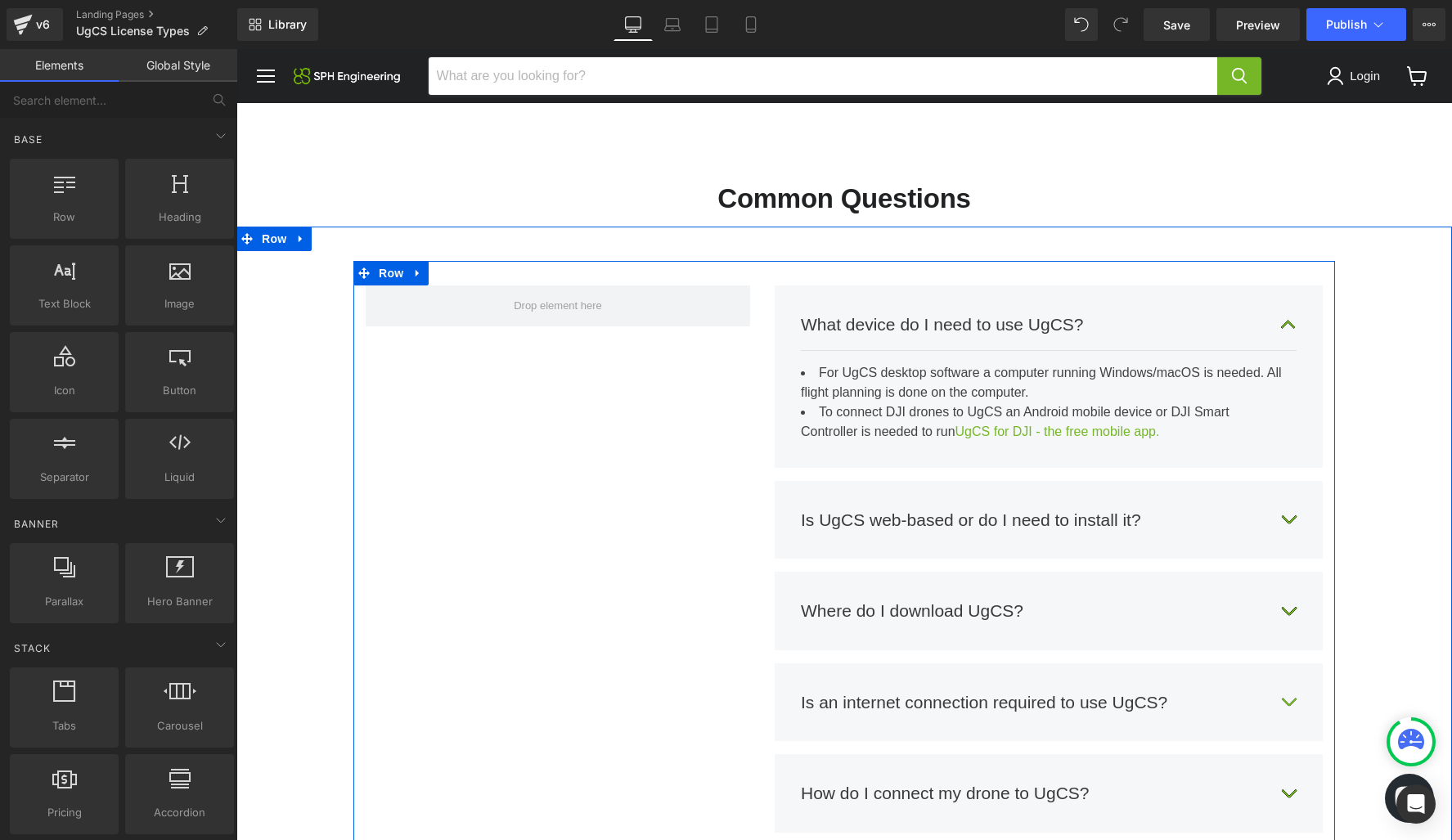
scroll to position [3987, 0]
click at [390, 261] on span "Row" at bounding box center [391, 273] width 33 height 25
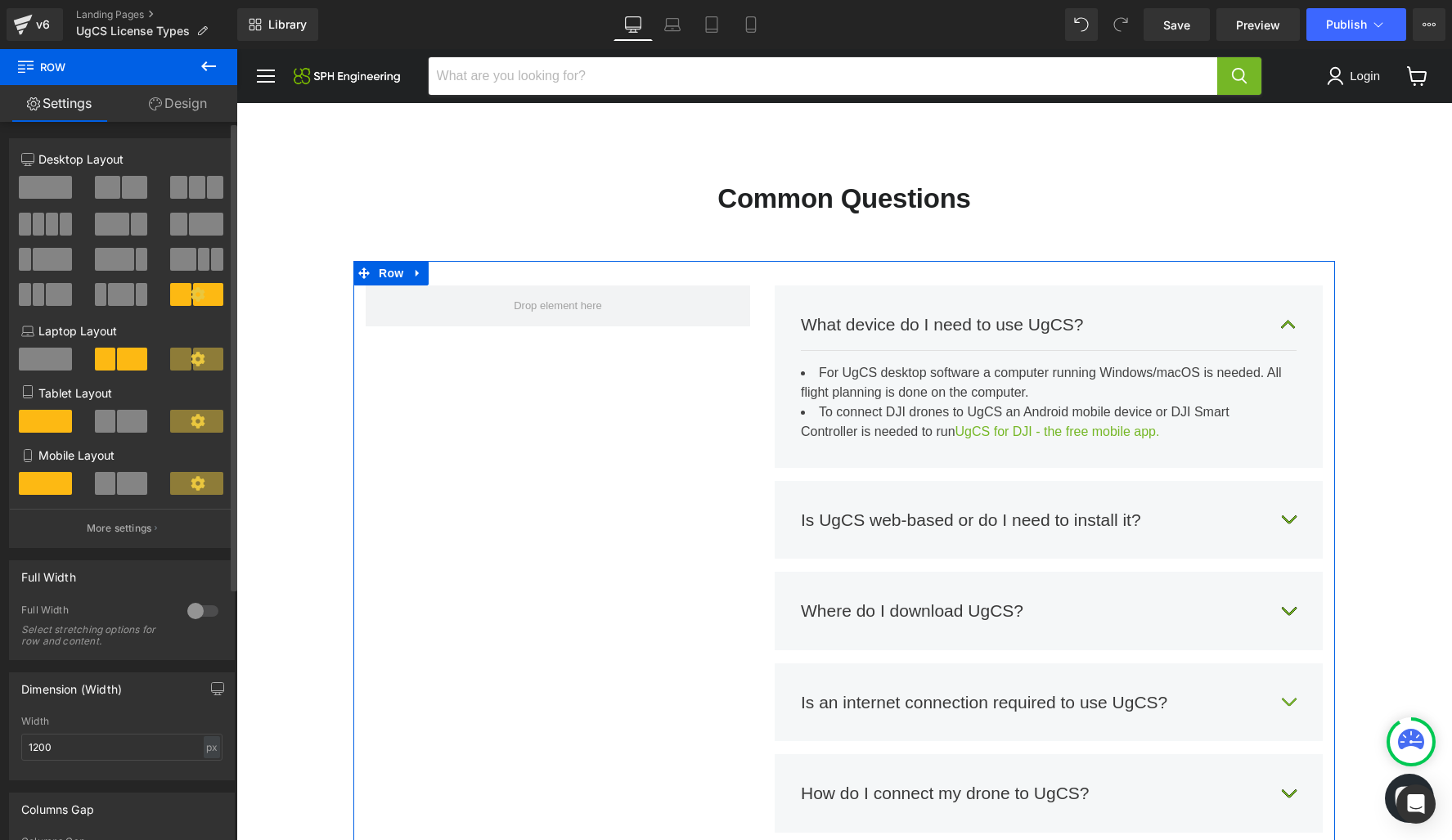
click at [48, 181] on span at bounding box center [45, 187] width 53 height 23
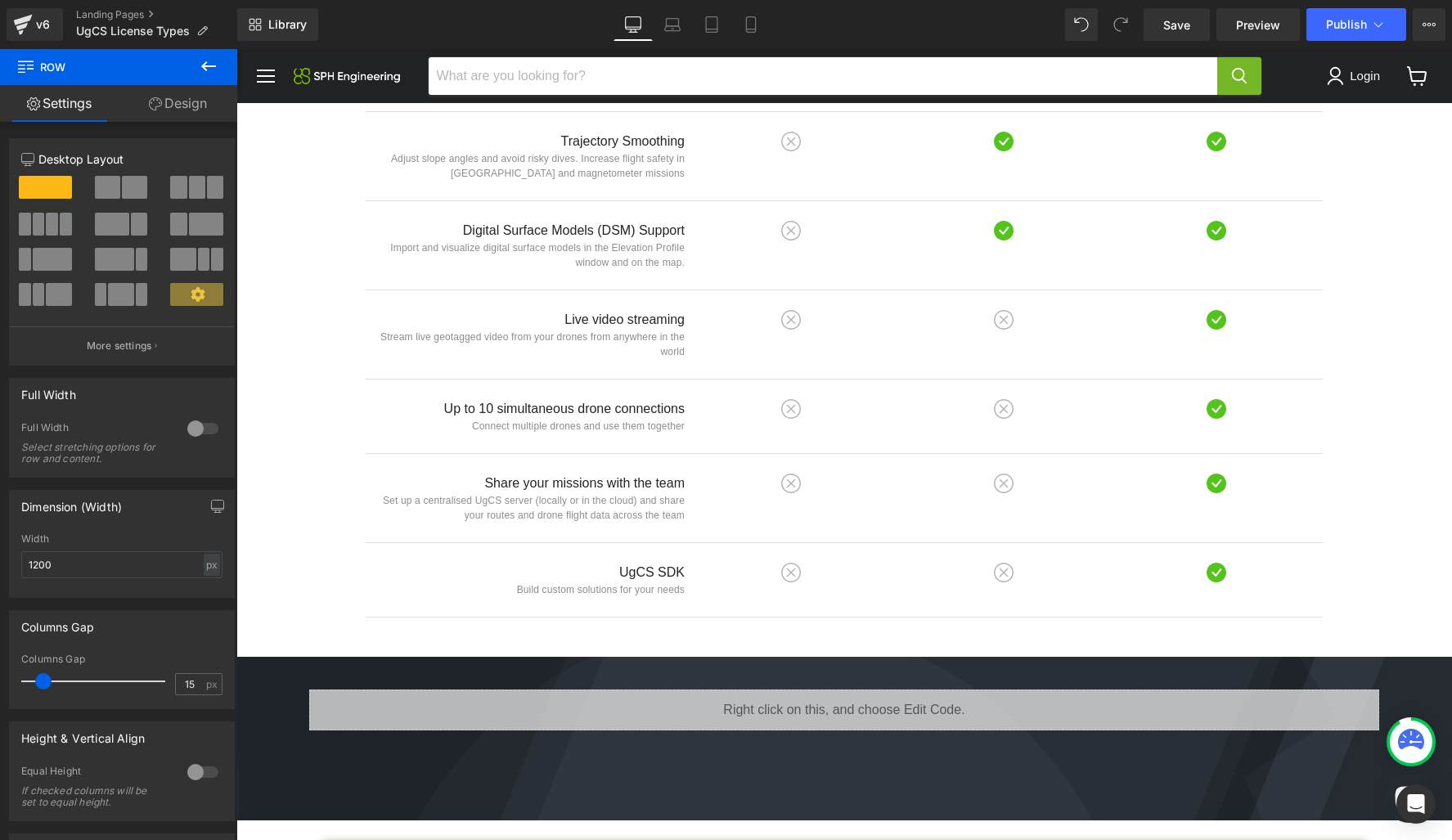
scroll to position [1798, 0]
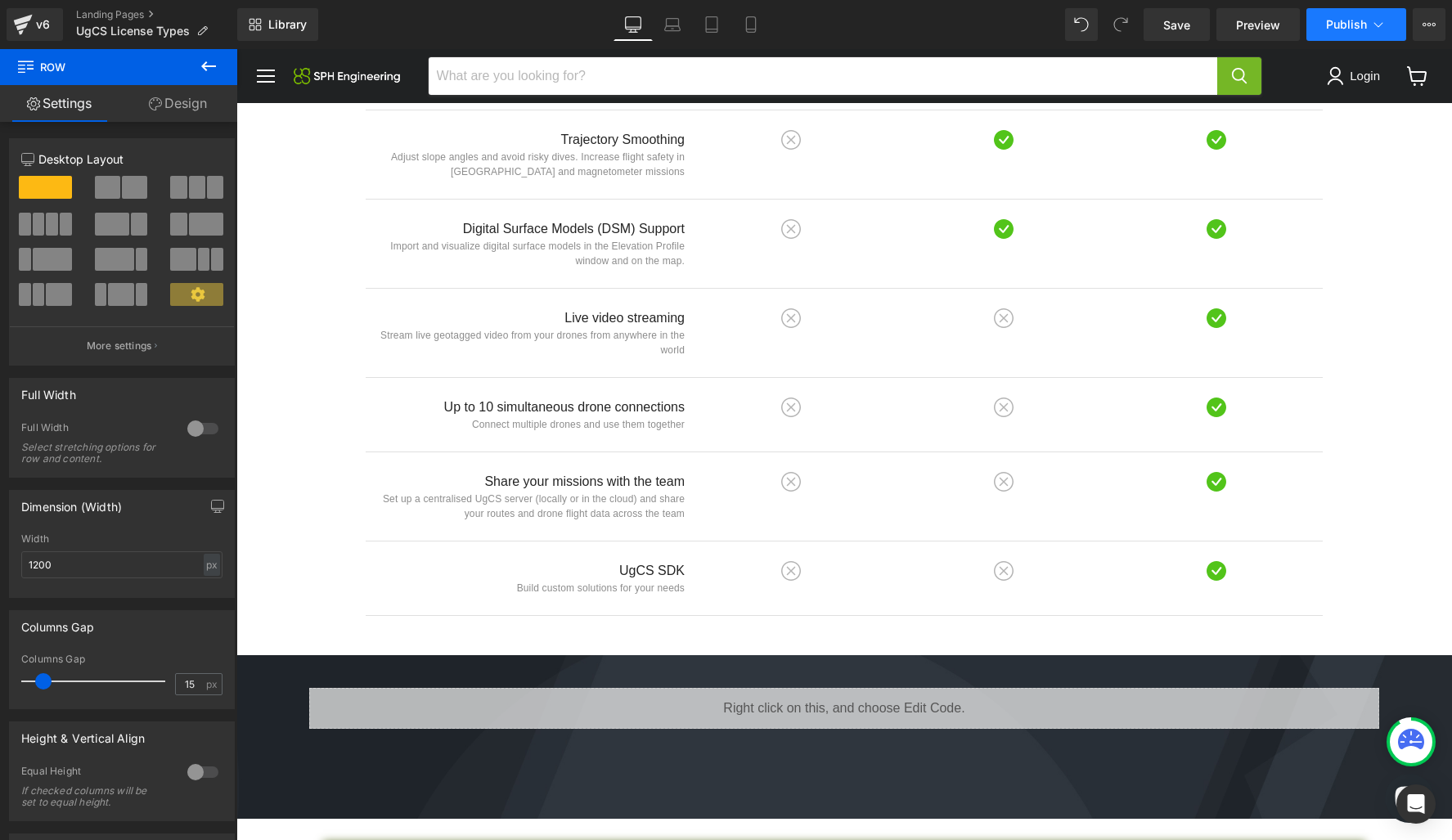
click at [1347, 23] on span "Publish" at bounding box center [1347, 24] width 41 height 13
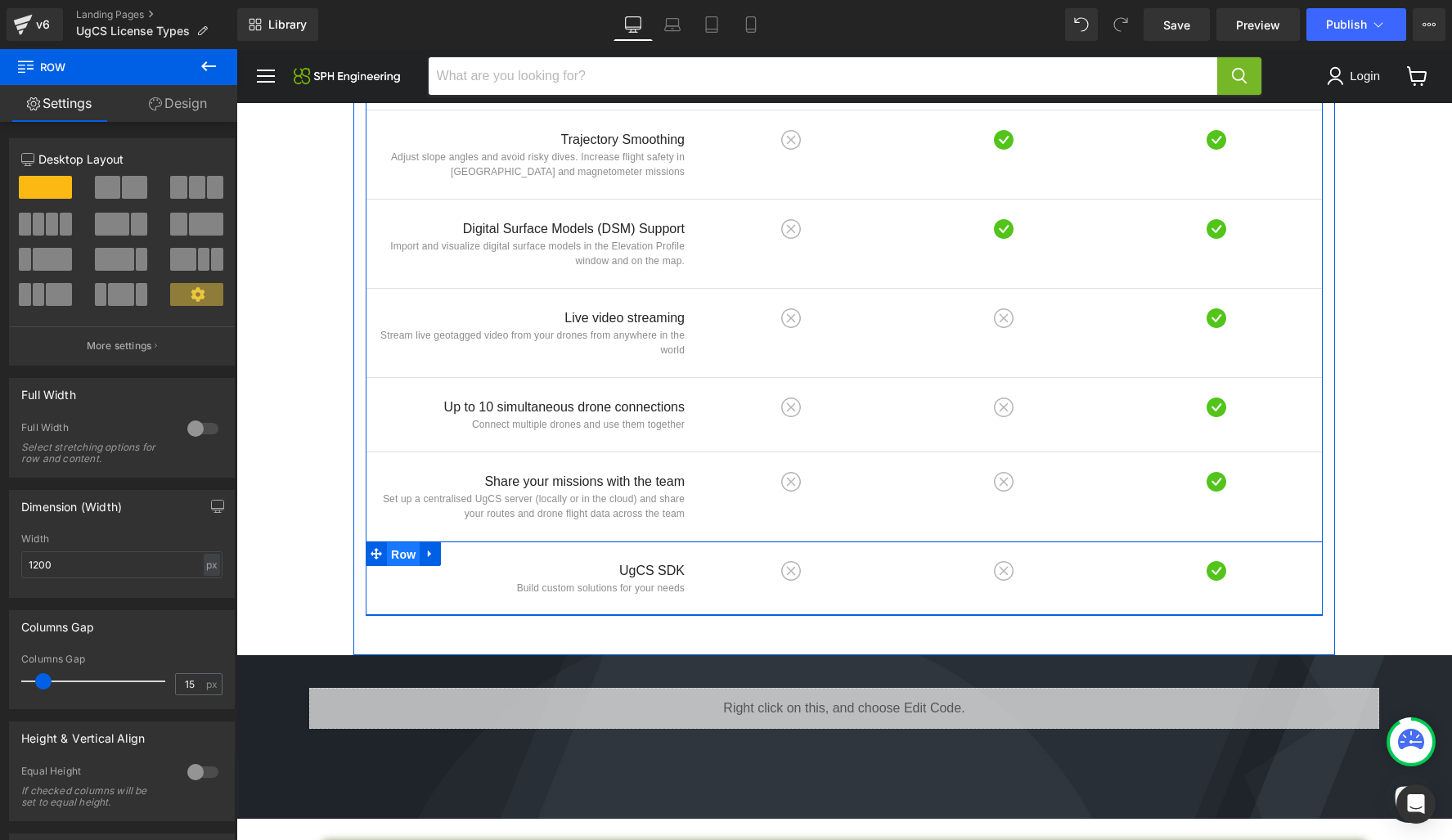
click at [401, 542] on span "Row" at bounding box center [403, 554] width 33 height 25
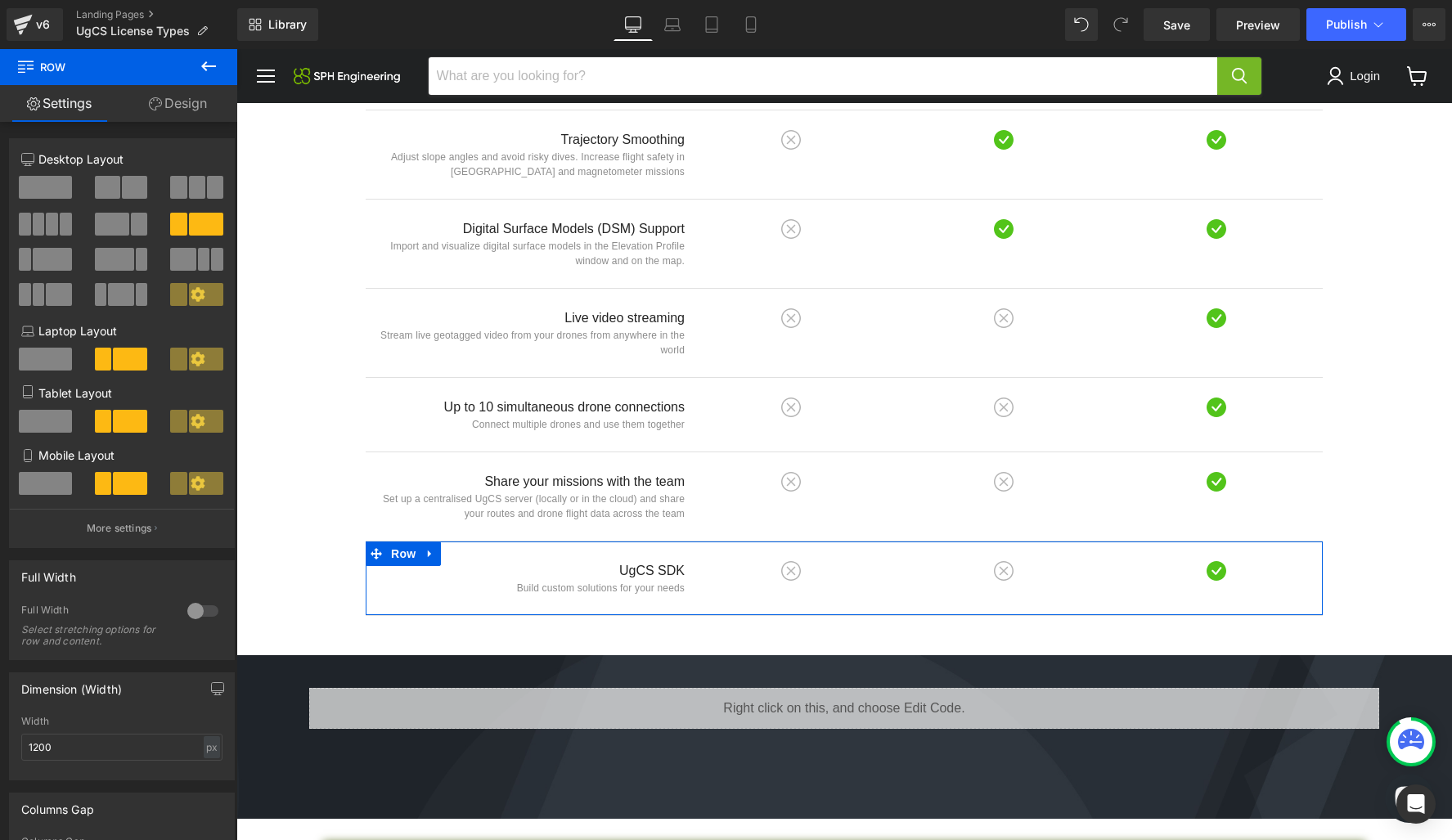
click at [192, 111] on link "Design" at bounding box center [178, 103] width 118 height 37
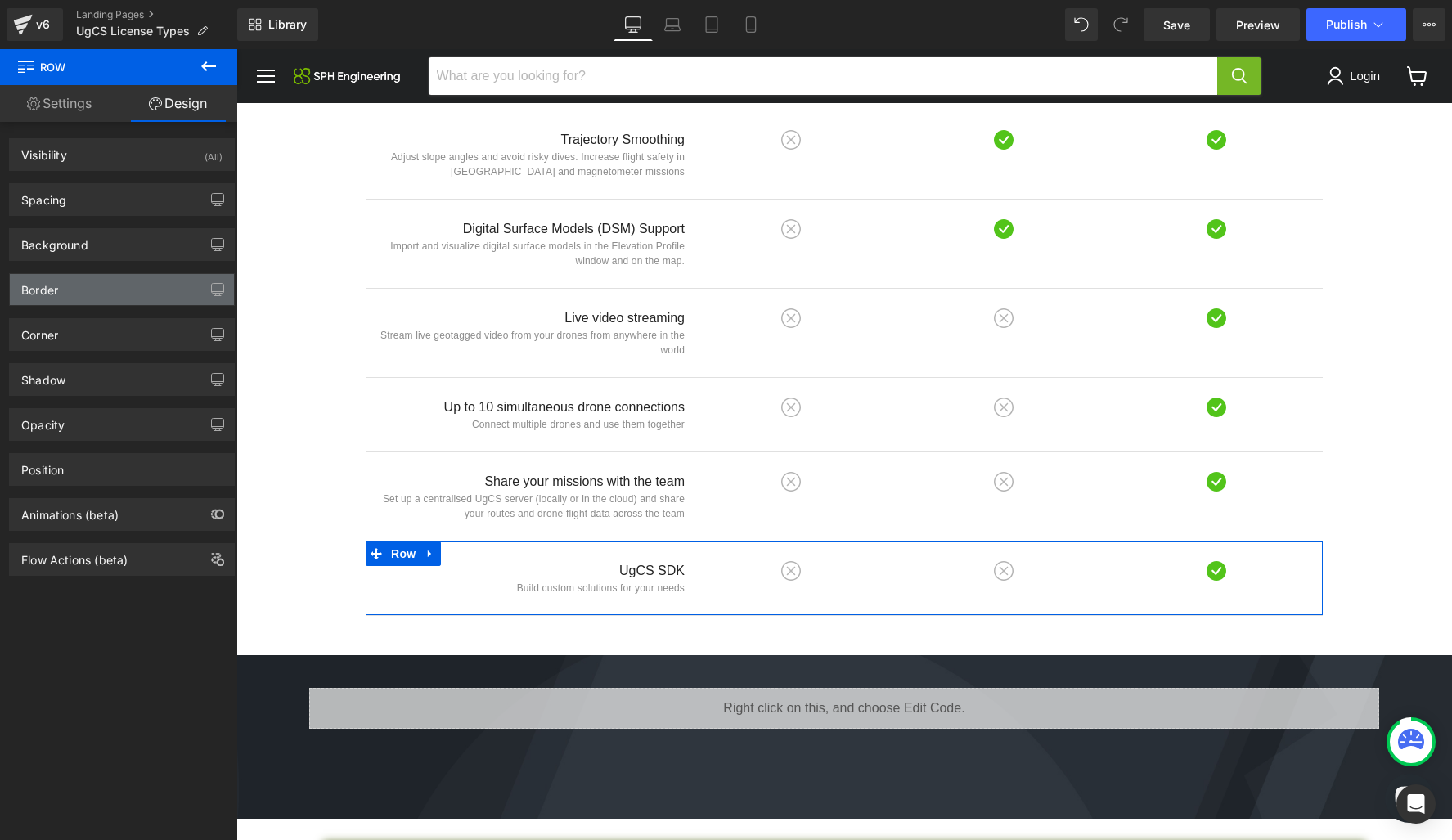
click at [154, 293] on div "Border" at bounding box center [121, 290] width 224 height 31
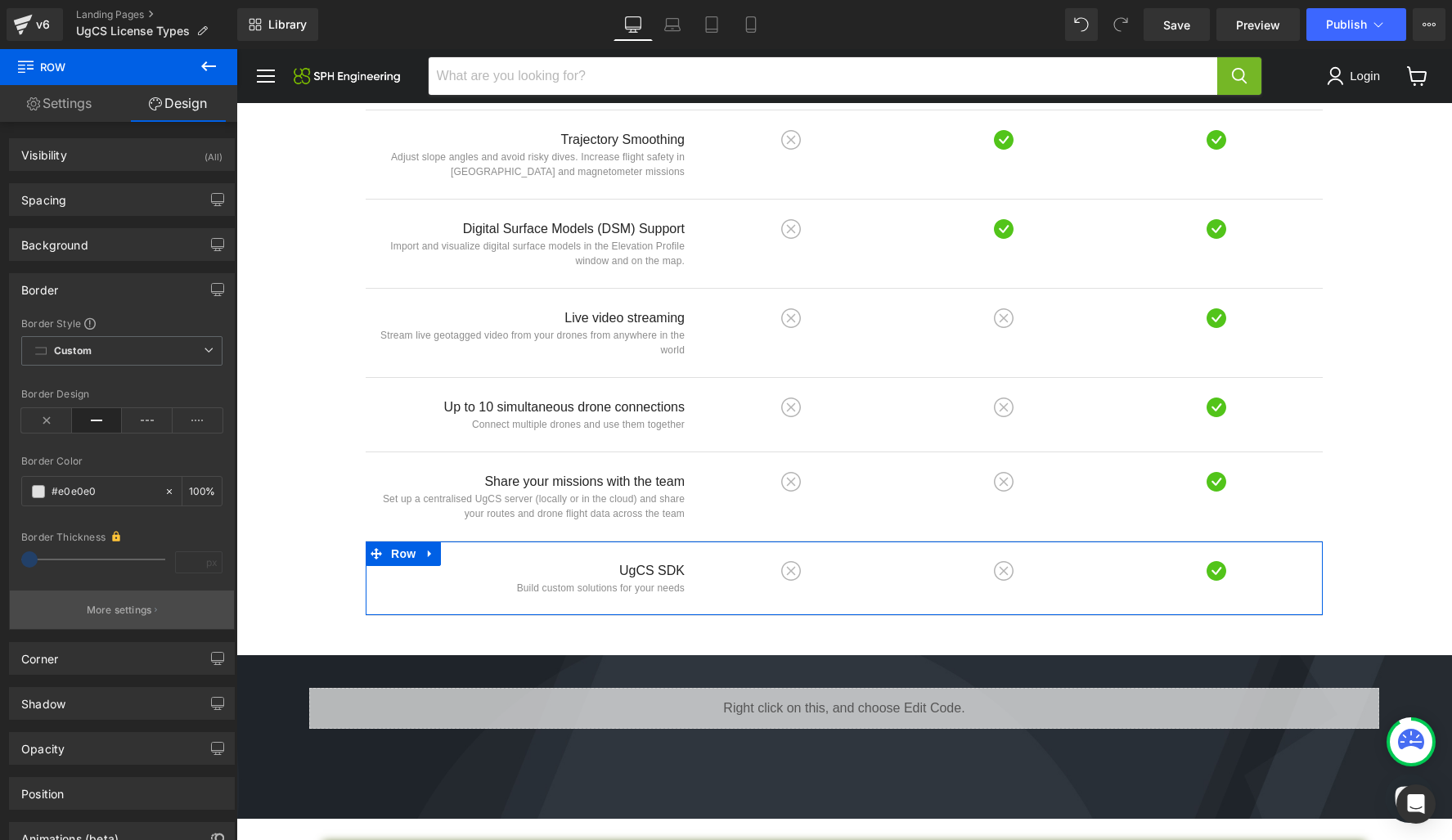
click at [133, 607] on p "More settings" at bounding box center [119, 609] width 65 height 15
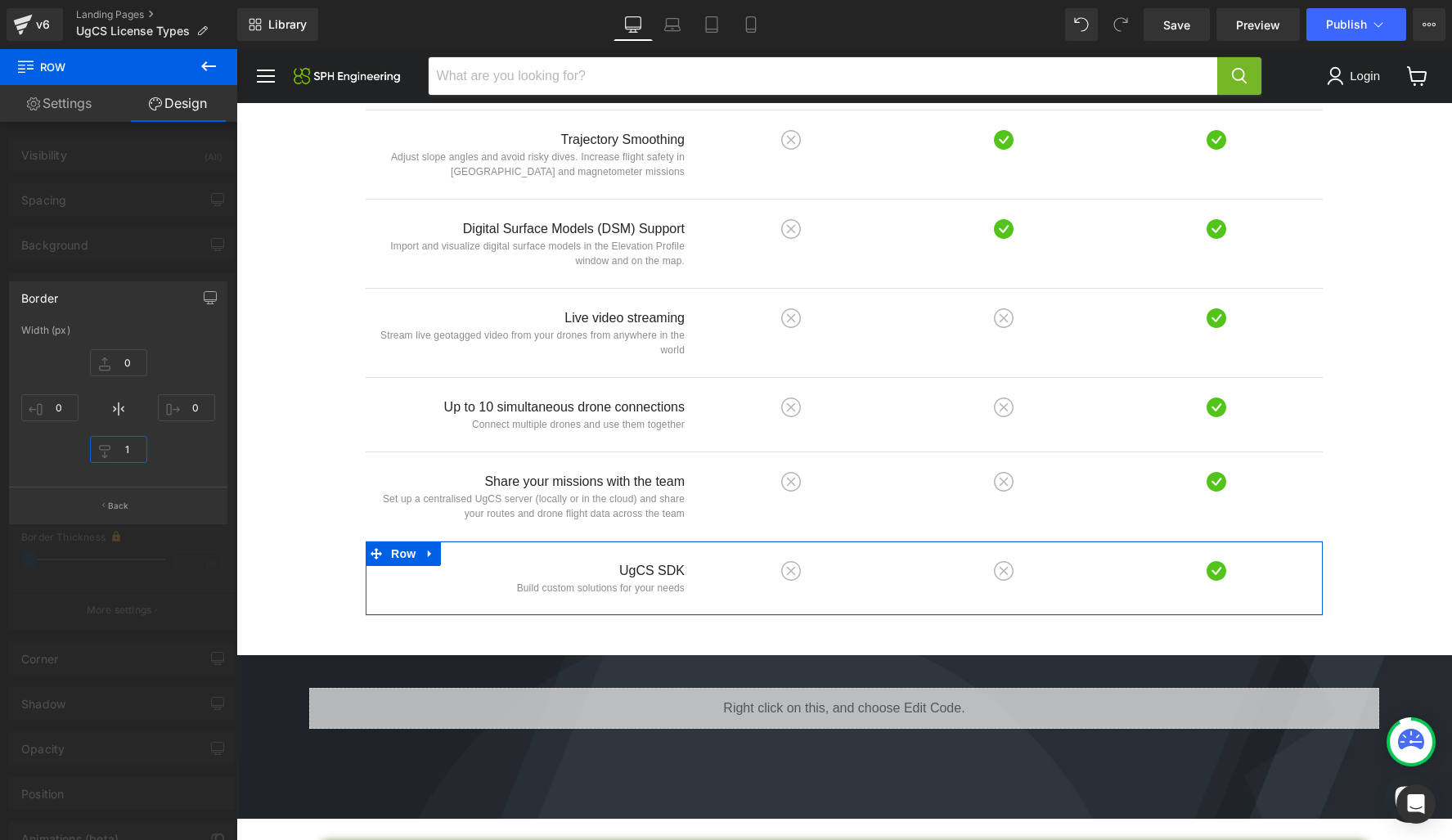
click at [124, 452] on input "1" at bounding box center [118, 448] width 57 height 27
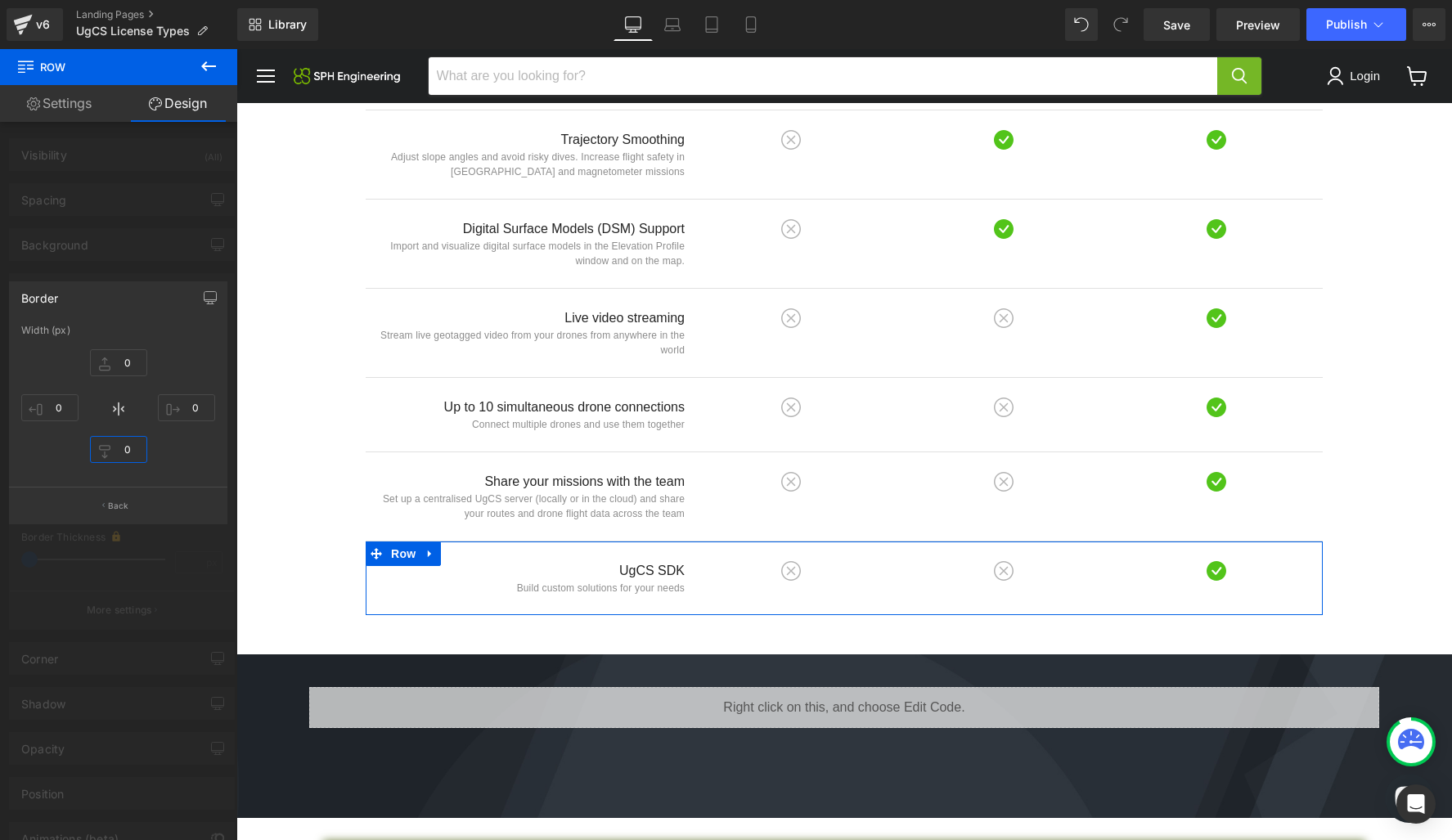
type input "0"
click at [51, 465] on div "0 0 0 0" at bounding box center [118, 408] width 194 height 131
click at [110, 507] on p "Back" at bounding box center [118, 506] width 21 height 12
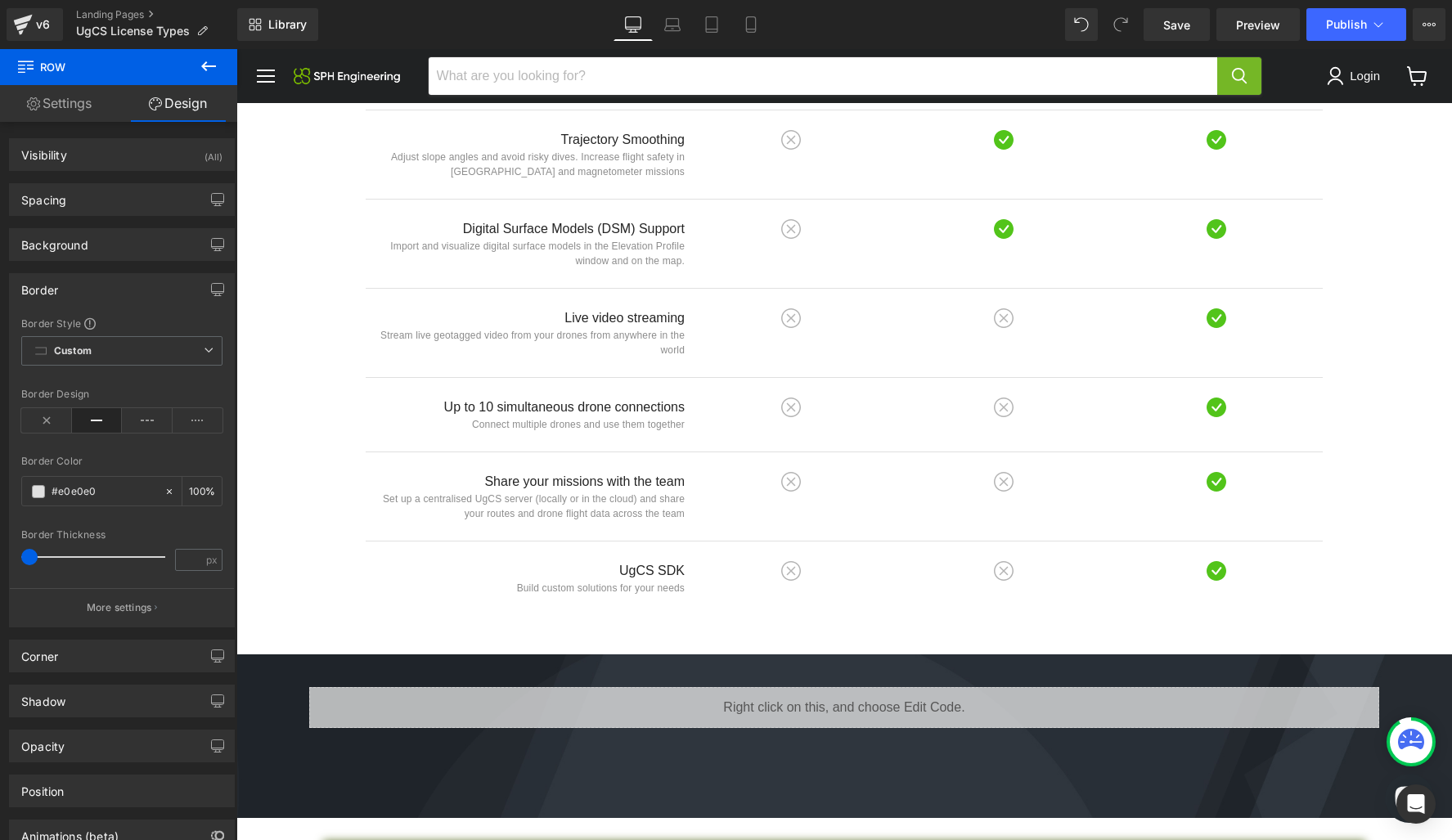
click at [208, 60] on icon at bounding box center [208, 66] width 20 height 20
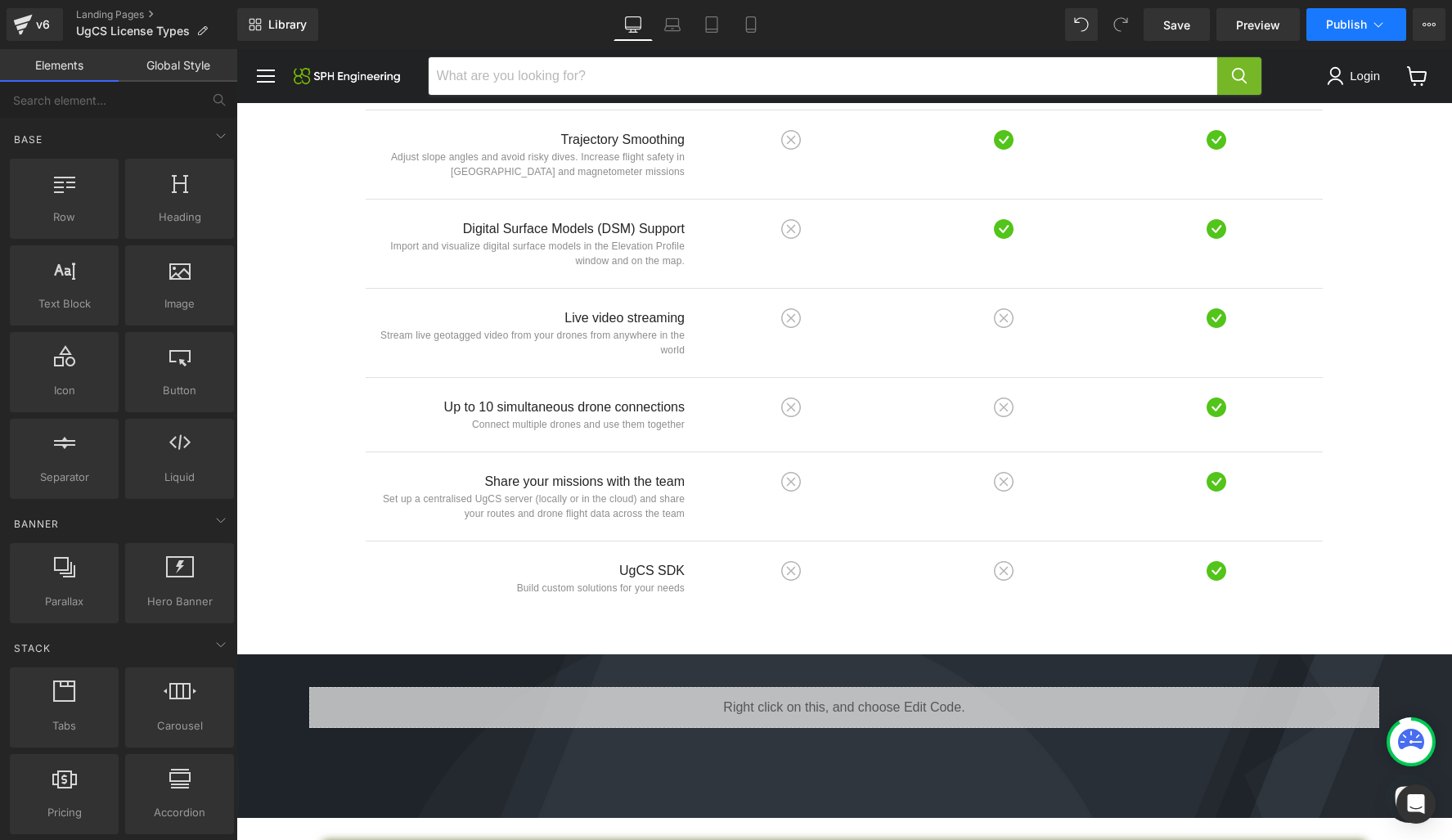
click at [1349, 38] on button "Publish" at bounding box center [1356, 25] width 99 height 33
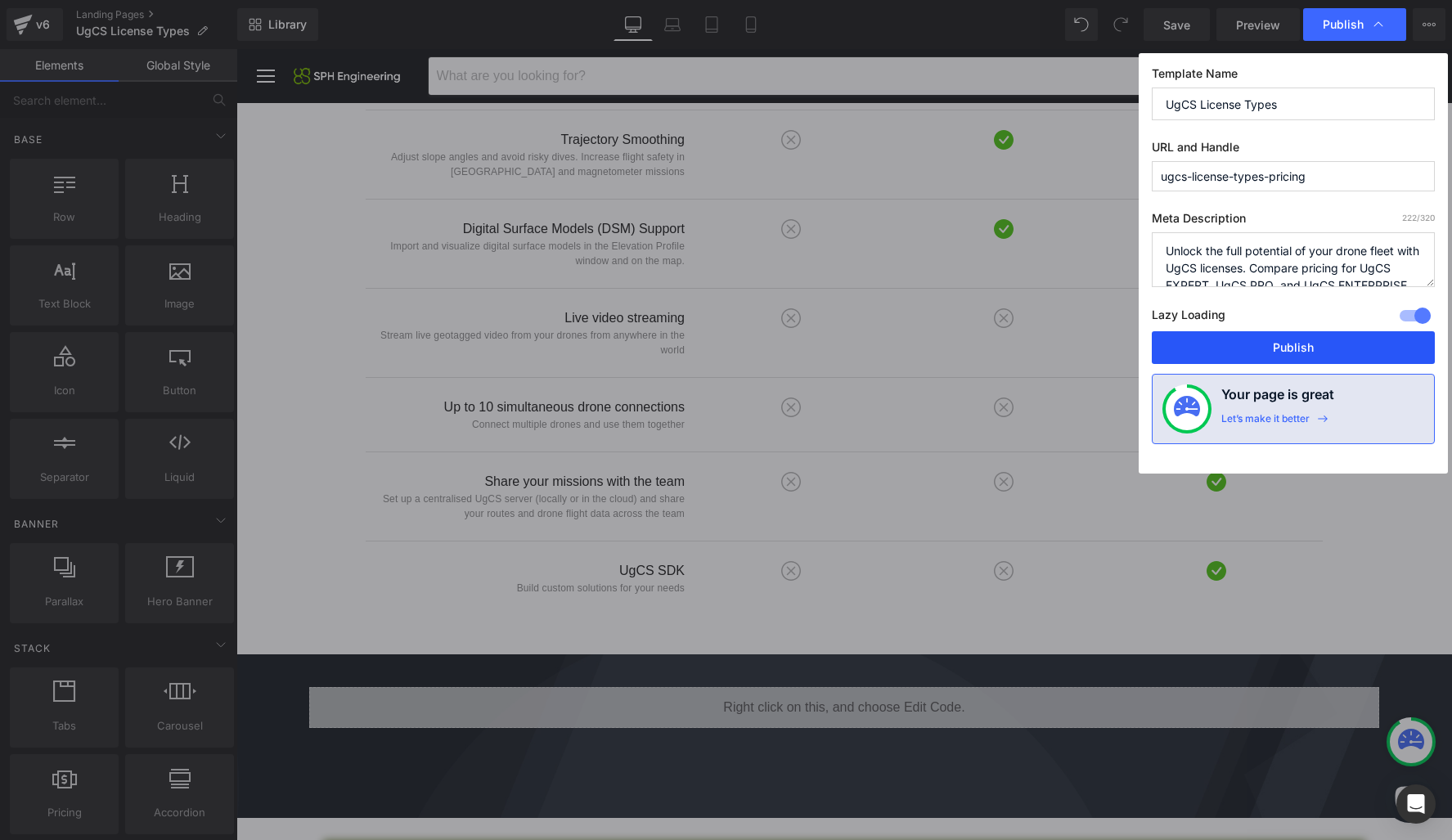
click at [1337, 339] on button "Publish" at bounding box center [1293, 347] width 283 height 33
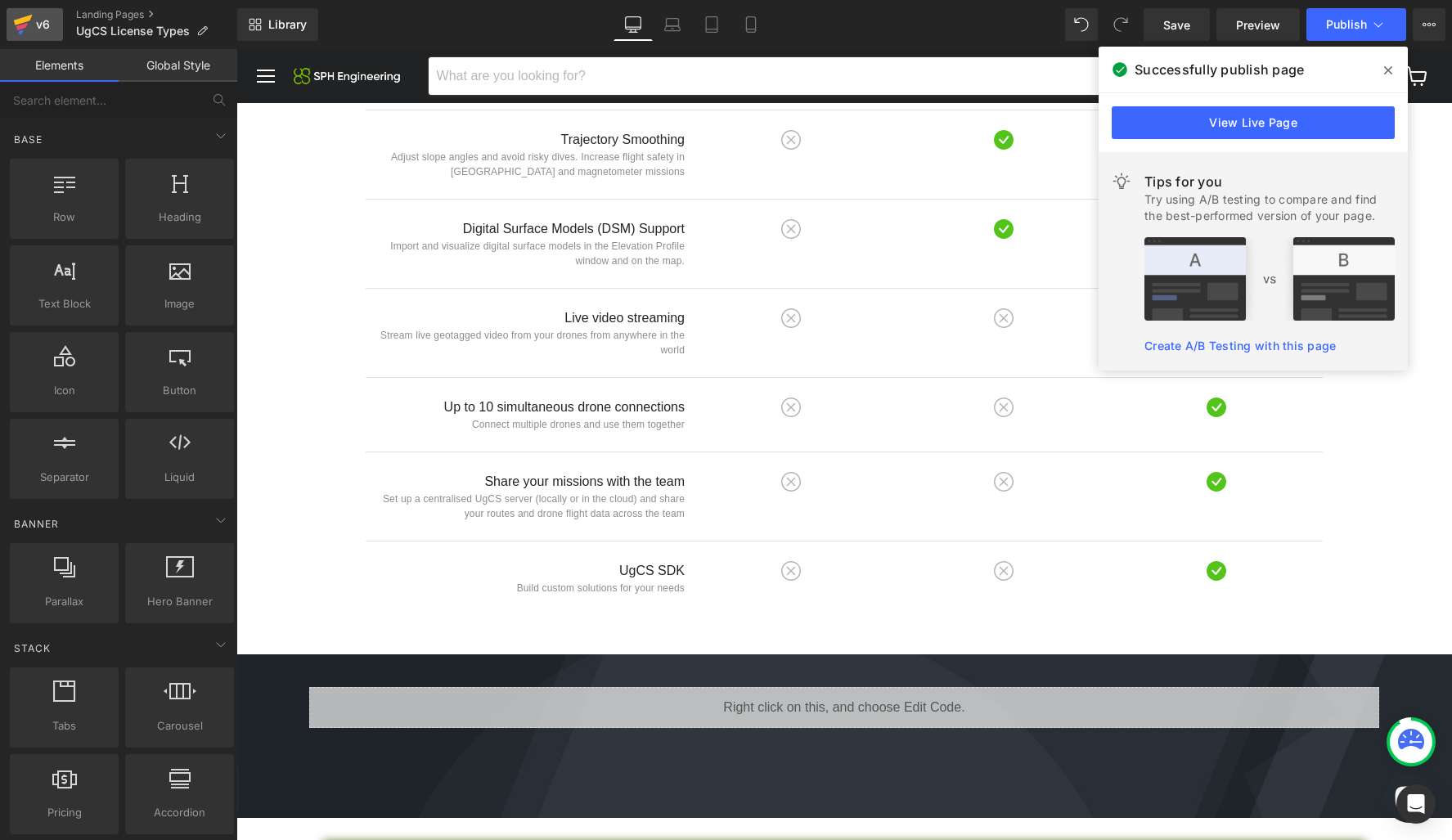
click at [39, 27] on div "v6" at bounding box center [43, 24] width 21 height 21
